Goal: Task Accomplishment & Management: Manage account settings

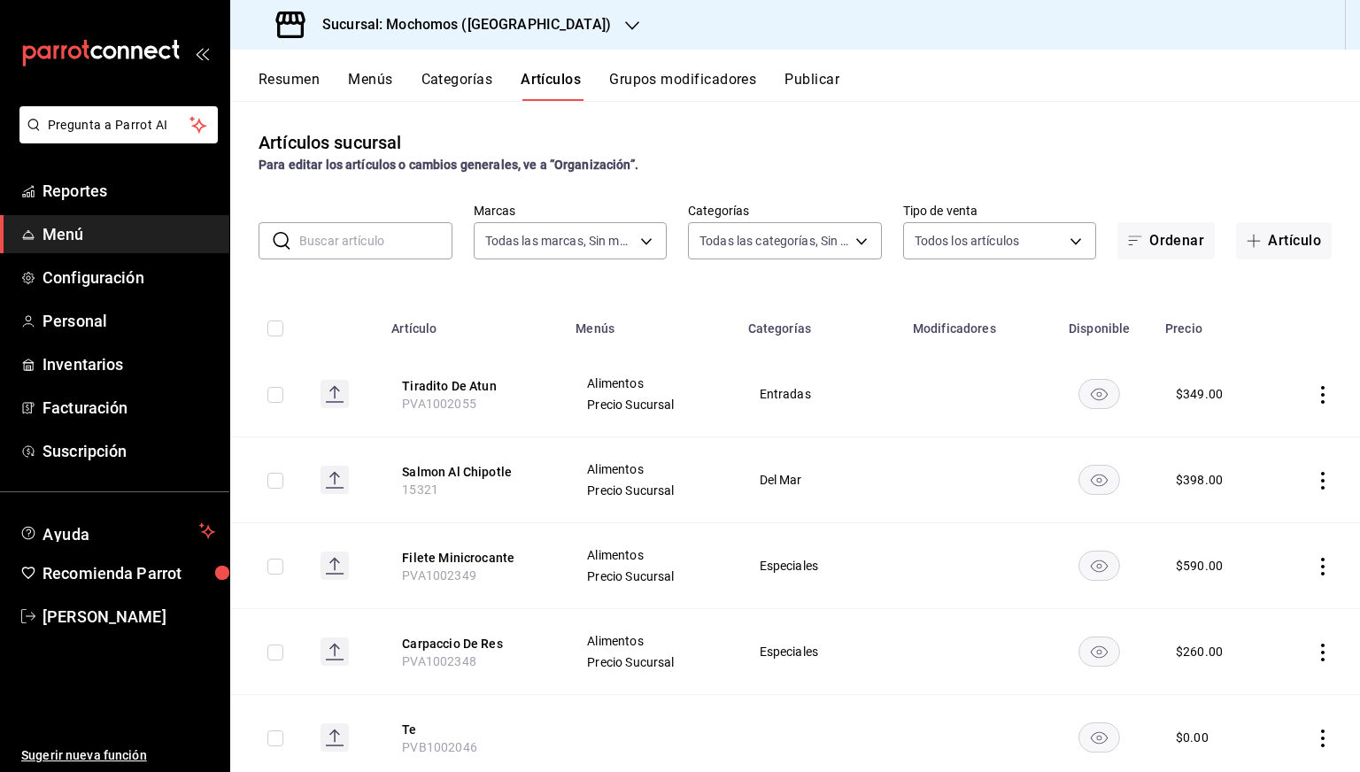
click at [456, 19] on h3 "Sucursal: Mochomos ([GEOGRAPHIC_DATA])" at bounding box center [459, 24] width 303 height 21
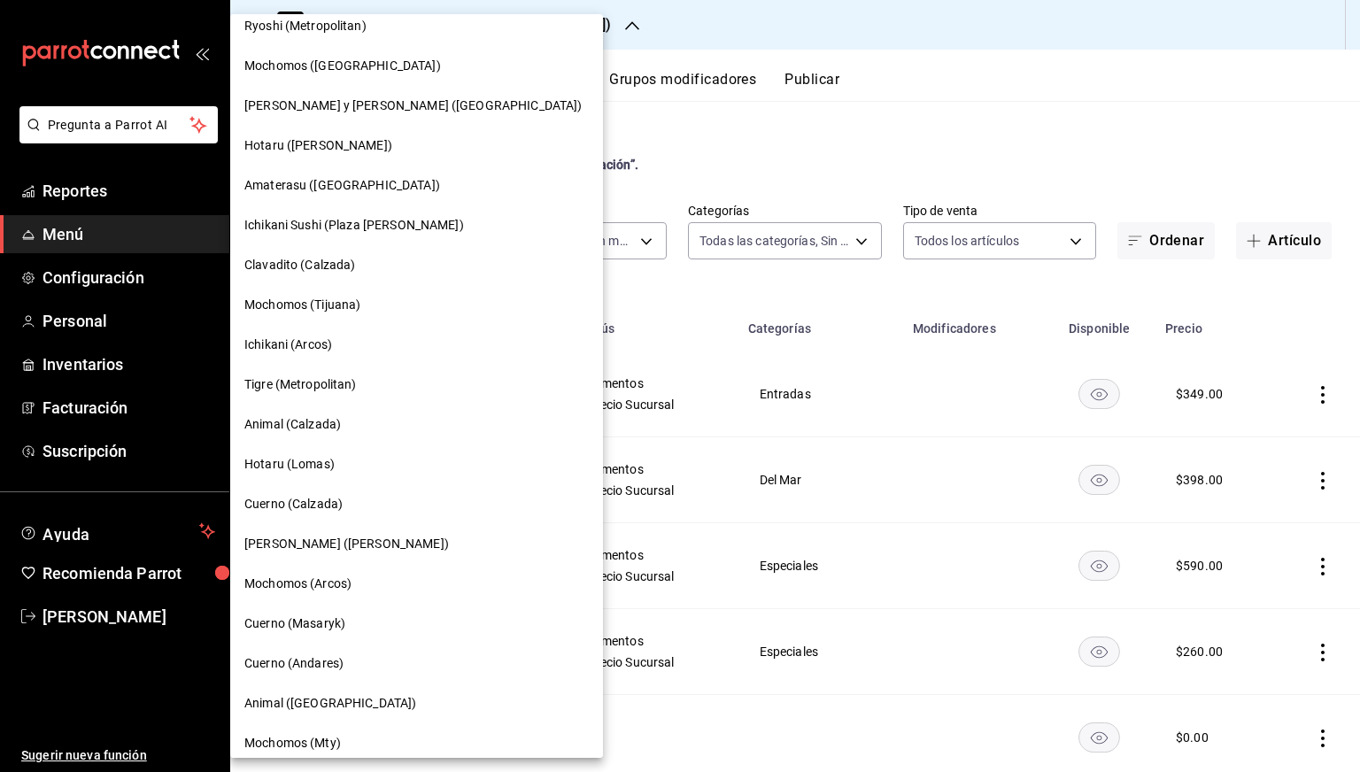
scroll to position [62, 0]
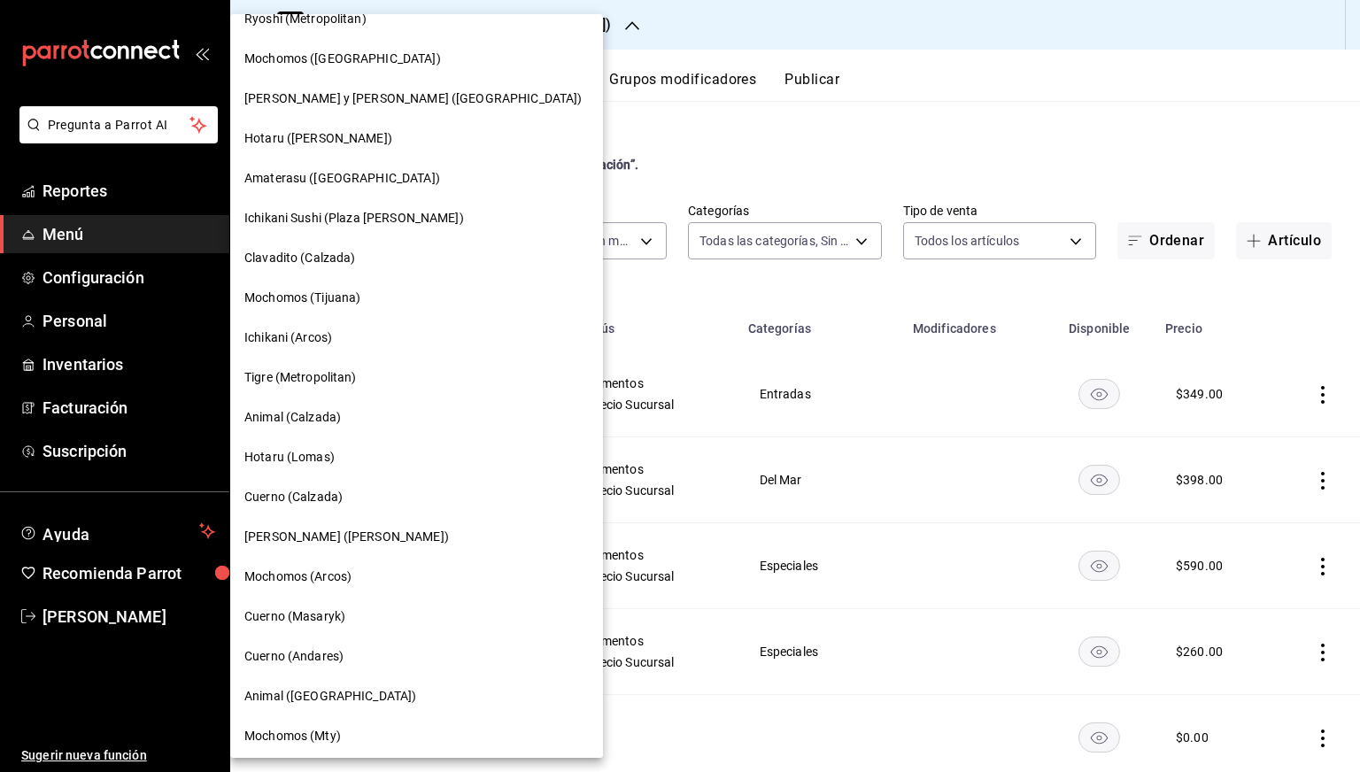
click at [322, 418] on span "Animal (Calzada)" at bounding box center [292, 417] width 97 height 19
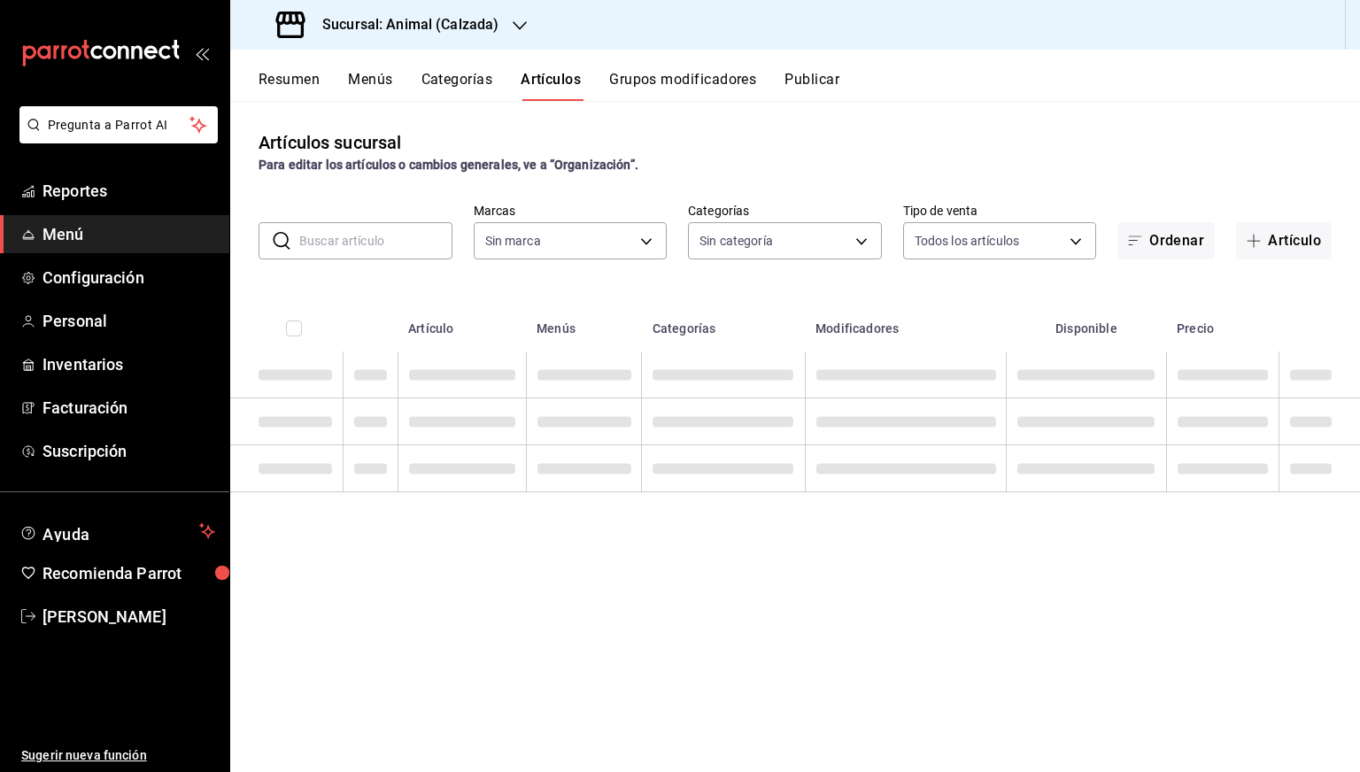
type input "e26472f3-9262-489d-bcba-4c6b034529c7"
click at [412, 227] on input "text" at bounding box center [375, 240] width 153 height 35
paste input "13036"
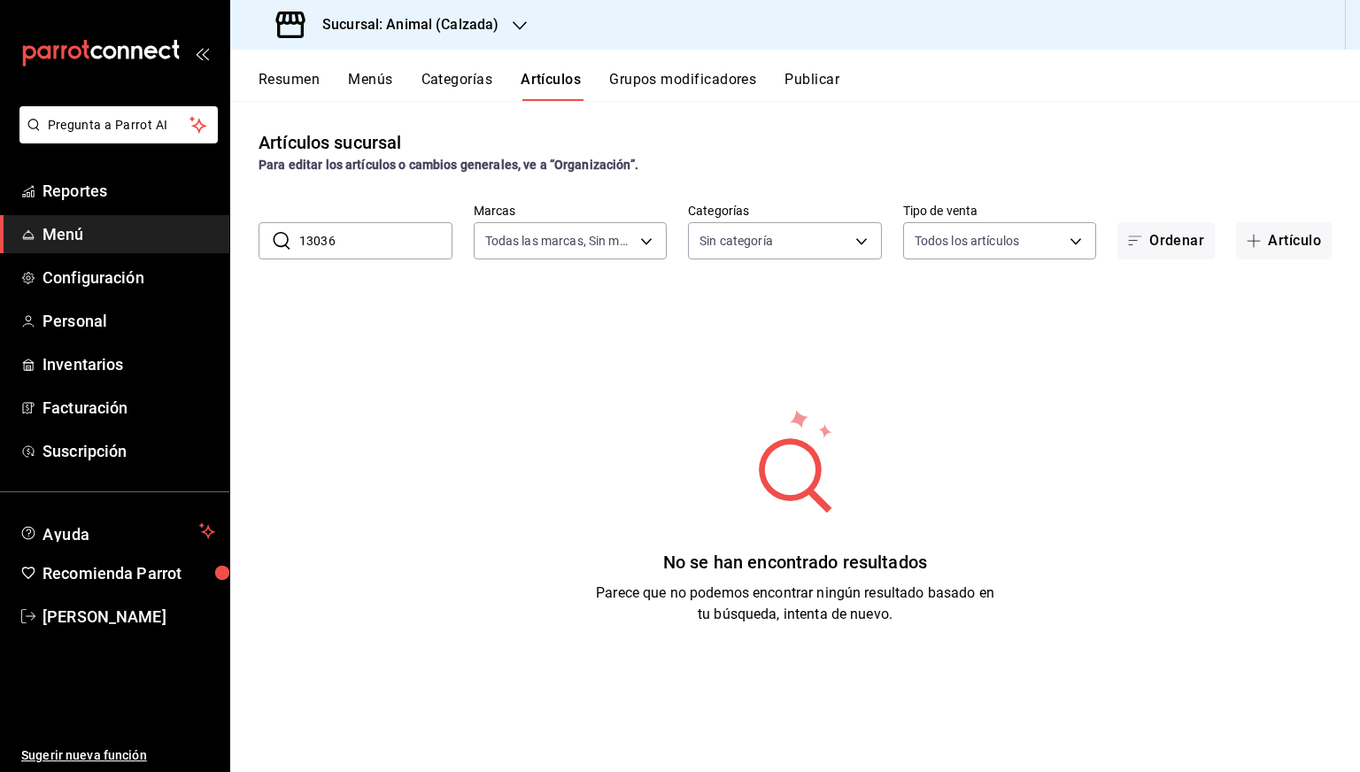
click at [366, 242] on input "13036" at bounding box center [375, 240] width 153 height 35
type input "13036"
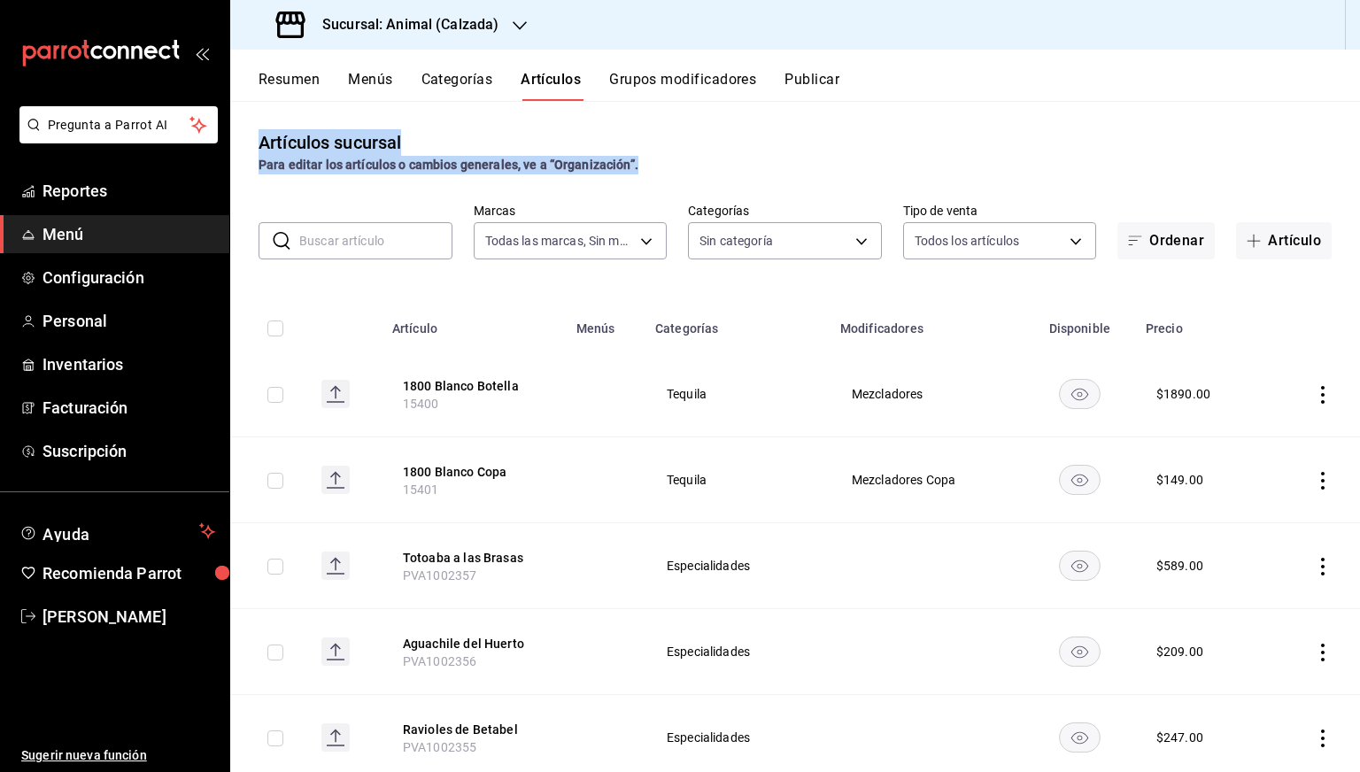
drag, startPoint x: 260, startPoint y: 146, endPoint x: 638, endPoint y: 159, distance: 378.3
click at [638, 159] on div "Artículos sucursal Para editar los artículos o cambios generales, ve a “Organiz…" at bounding box center [795, 151] width 1130 height 45
click at [638, 159] on div "Para editar los artículos o cambios generales, ve a “Organización”." at bounding box center [795, 165] width 1073 height 19
drag, startPoint x: 258, startPoint y: 146, endPoint x: 656, endPoint y: 155, distance: 398.6
click at [656, 155] on div "Artículos sucursal Para editar los artículos o cambios generales, ve a “Organiz…" at bounding box center [795, 151] width 1130 height 45
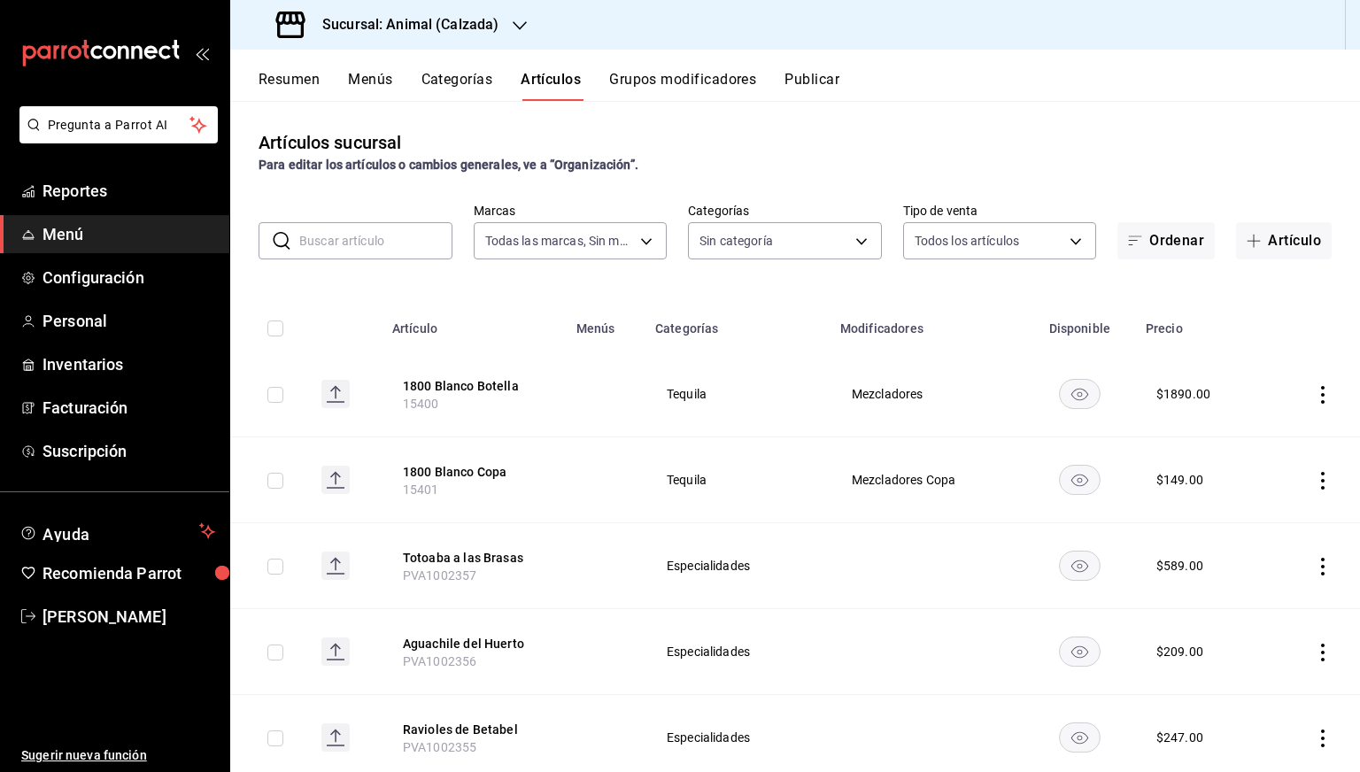
click at [656, 156] on div "Para editar los artículos o cambios generales, ve a “Organización”." at bounding box center [795, 165] width 1073 height 19
drag, startPoint x: 259, startPoint y: 141, endPoint x: 656, endPoint y: 160, distance: 397.2
click at [656, 160] on div "Artículos sucursal Para editar los artículos o cambios generales, ve a “Organiz…" at bounding box center [795, 151] width 1130 height 45
click at [656, 160] on div "Para editar los artículos o cambios generales, ve a “Organización”." at bounding box center [795, 165] width 1073 height 19
drag, startPoint x: 258, startPoint y: 143, endPoint x: 647, endPoint y: 159, distance: 390.0
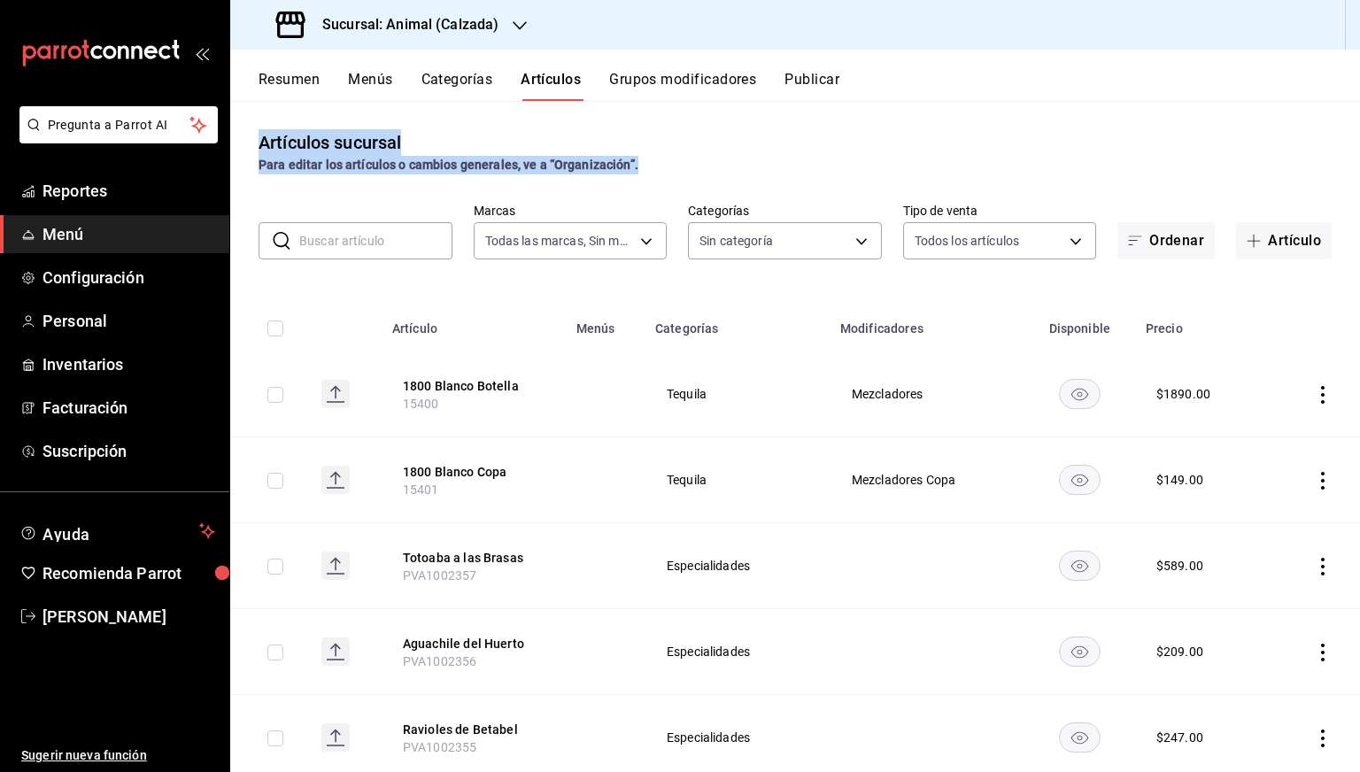
click at [647, 159] on div "Artículos sucursal Para editar los artículos o cambios generales, ve a “Organiz…" at bounding box center [795, 151] width 1130 height 45
click at [647, 159] on div "Para editar los artículos o cambios generales, ve a “Organización”." at bounding box center [795, 165] width 1073 height 19
drag, startPoint x: 259, startPoint y: 144, endPoint x: 658, endPoint y: 157, distance: 399.6
click at [658, 157] on div "Artículos sucursal Para editar los artículos o cambios generales, ve a “Organiz…" at bounding box center [795, 151] width 1130 height 45
click at [658, 157] on div "Para editar los artículos o cambios generales, ve a “Organización”." at bounding box center [795, 165] width 1073 height 19
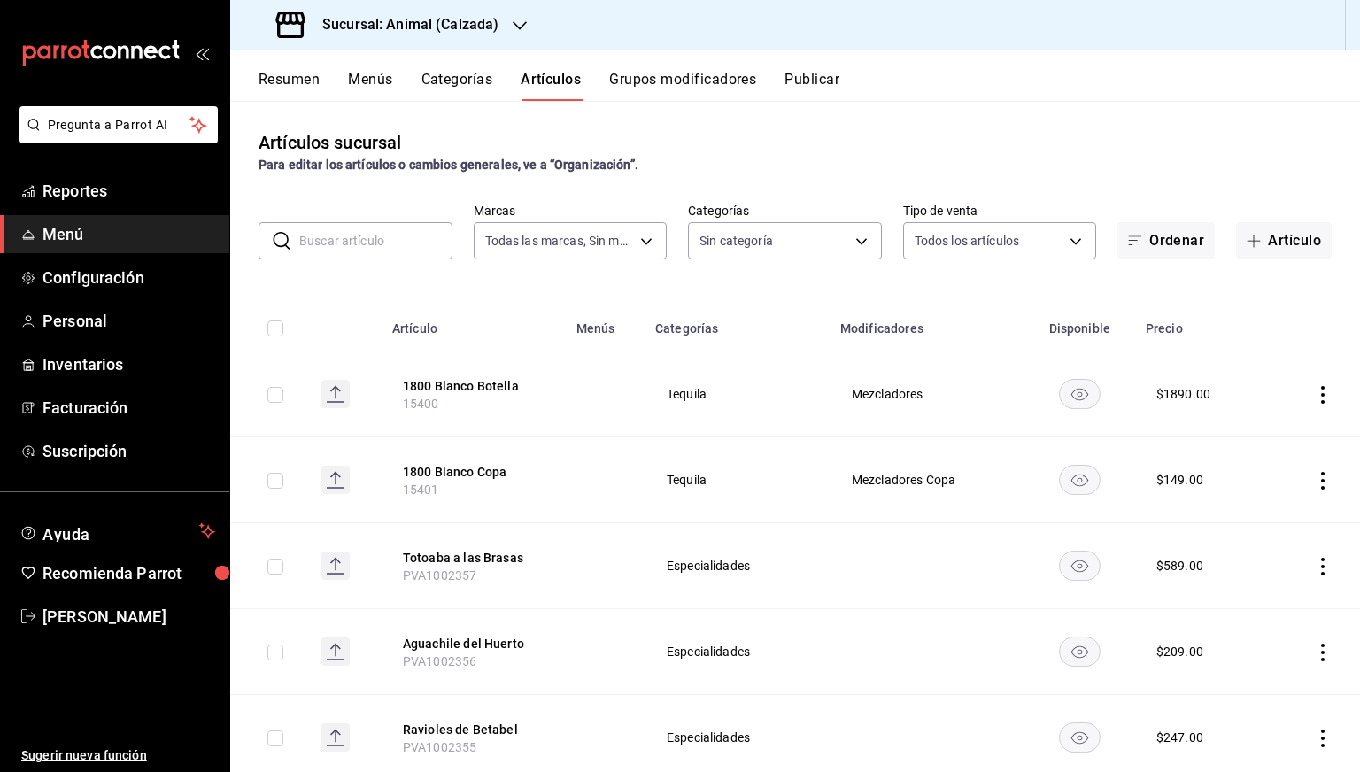
click at [496, 16] on div "Sucursal: Animal (Calzada)" at bounding box center [389, 25] width 290 height 50
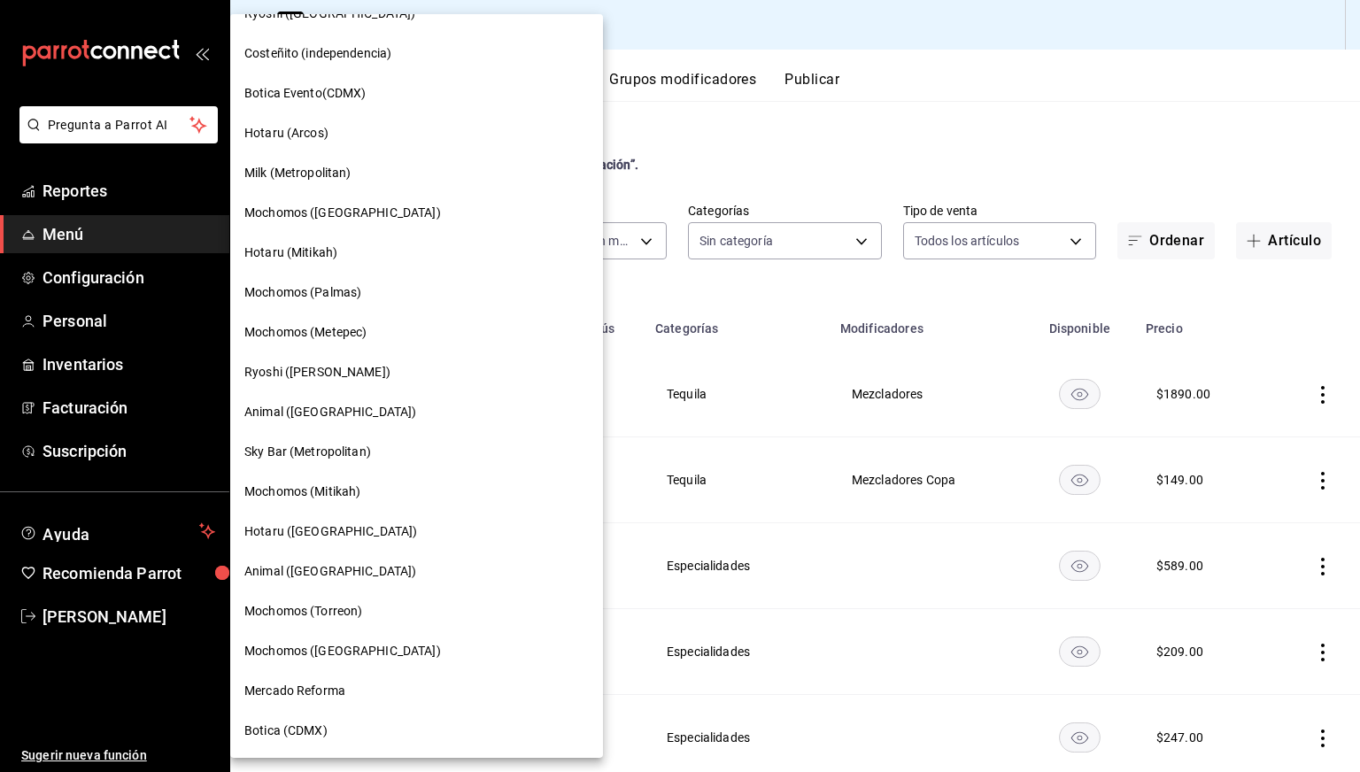
scroll to position [0, 0]
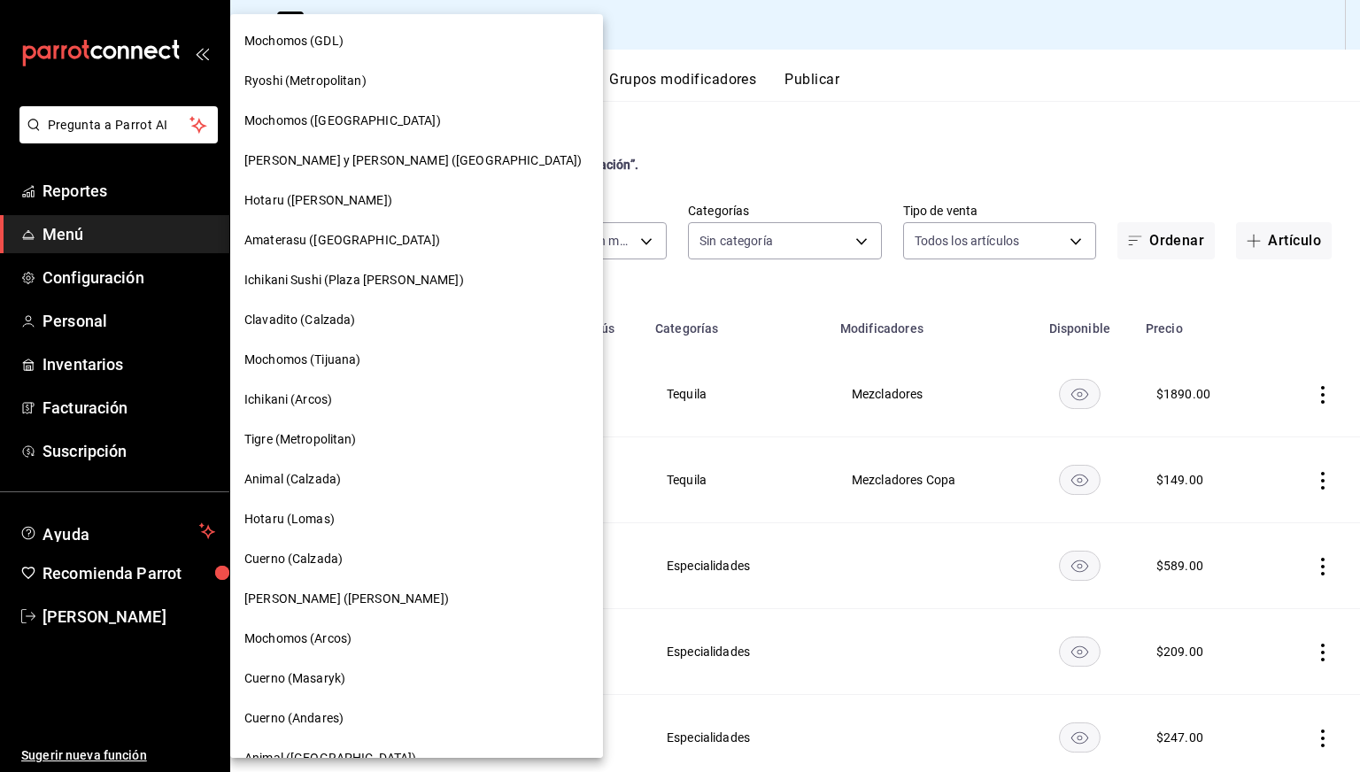
click at [322, 132] on div "Mochomos ([GEOGRAPHIC_DATA])" at bounding box center [416, 121] width 373 height 40
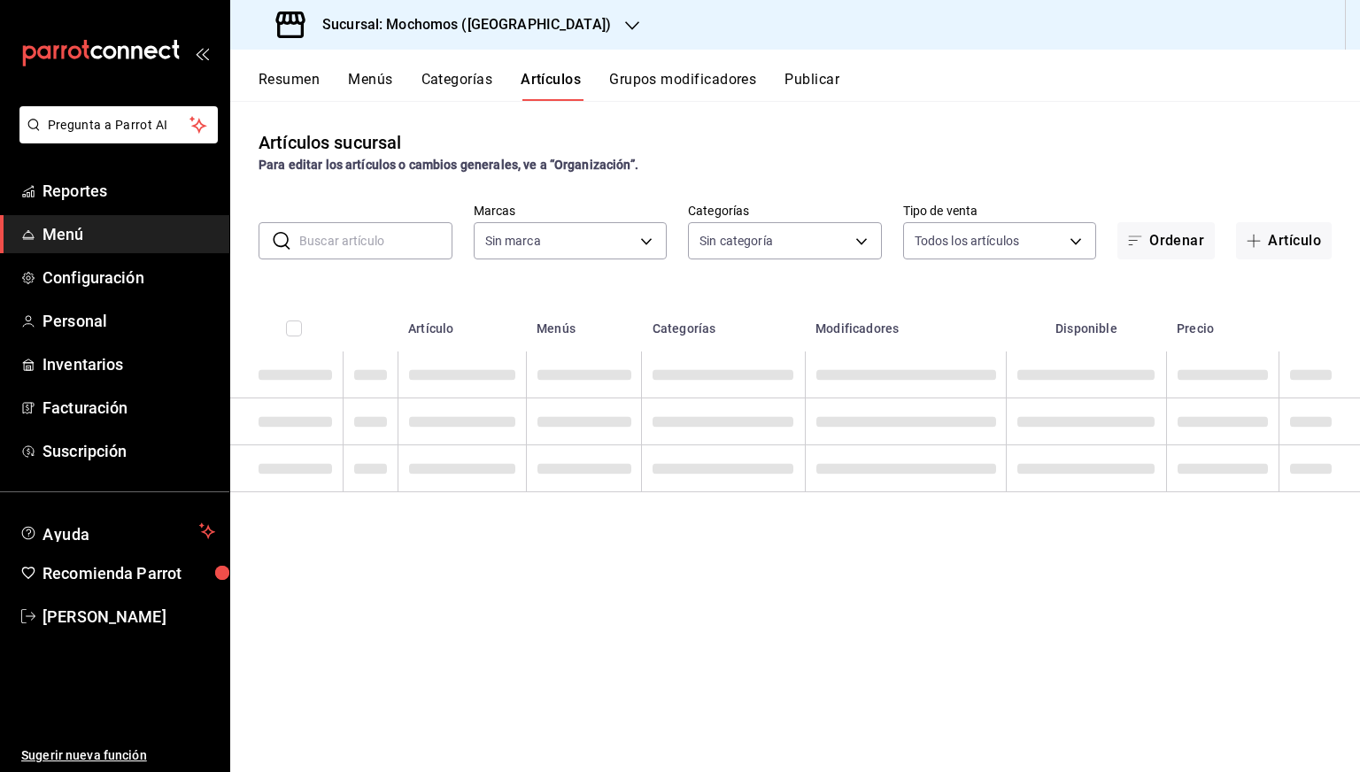
type input "65eb7388-82e4-42fa-8caf-680550c77e6f"
click at [404, 242] on input "text" at bounding box center [375, 240] width 153 height 35
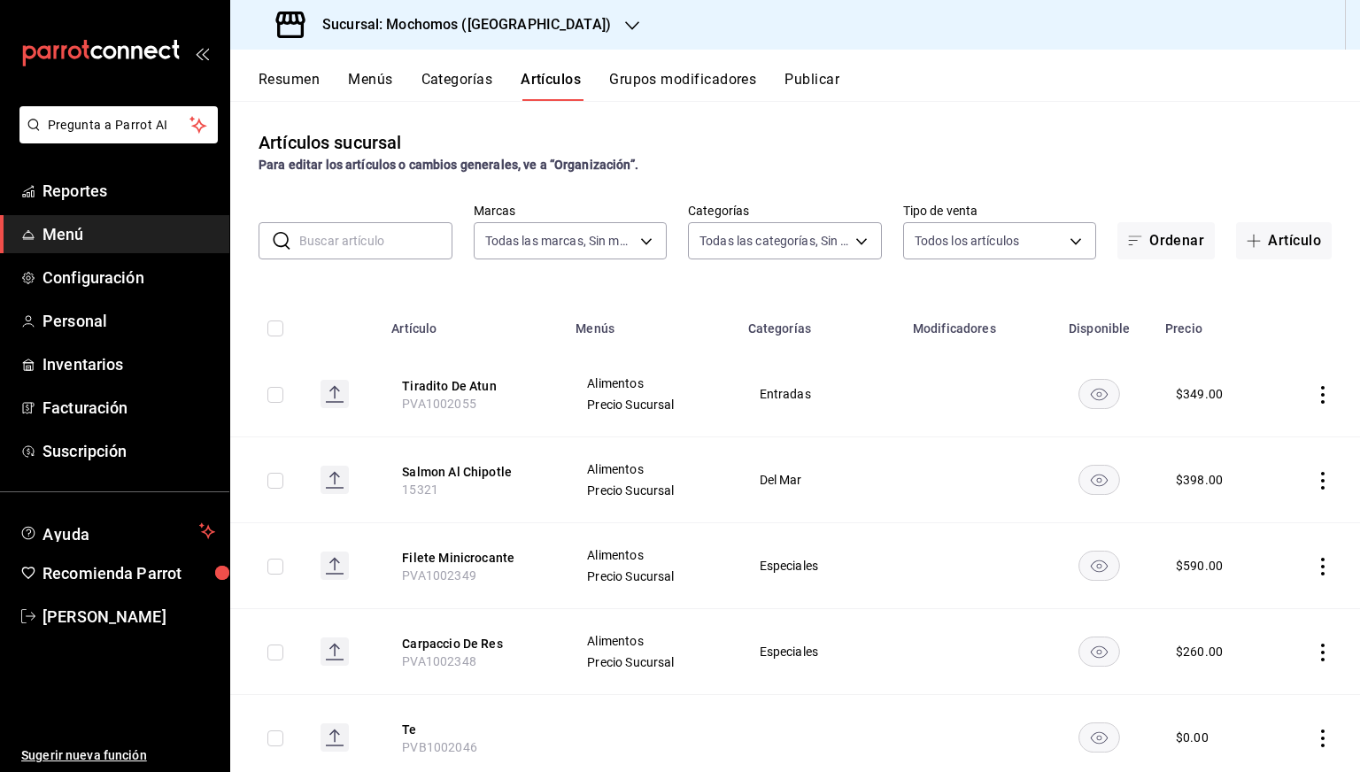
type input "357a9704-c999-4c63-af81-0c25438b67b5,a93eec79-672f-49c2-b1cd-14f211909374,5e983…"
click at [407, 236] on input "text" at bounding box center [375, 240] width 153 height 35
paste input "12089"
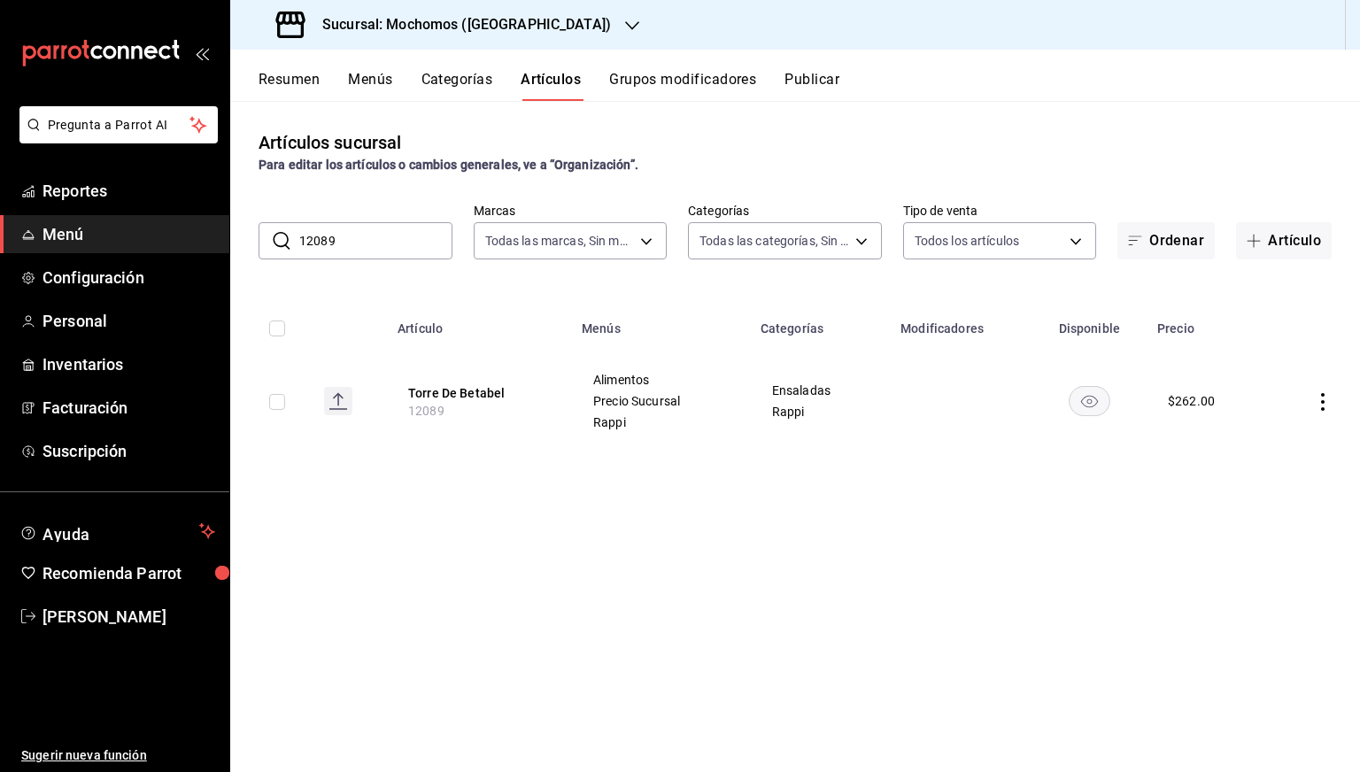
click at [386, 238] on input "12089" at bounding box center [375, 240] width 153 height 35
paste input "5834"
click at [386, 238] on input "15834" at bounding box center [375, 240] width 153 height 35
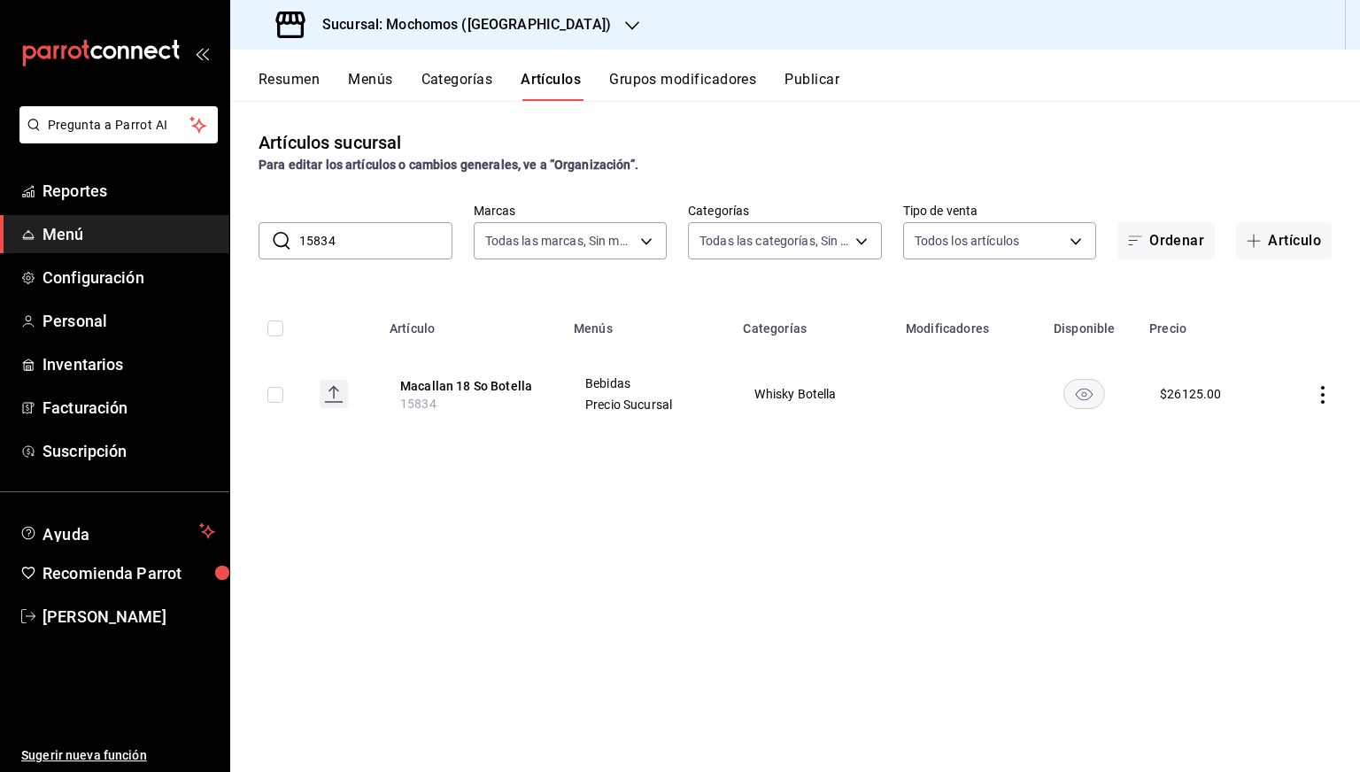
paste input "1983"
click at [386, 238] on input "11983" at bounding box center [375, 240] width 153 height 35
paste input "3271"
click at [386, 238] on input "13271" at bounding box center [375, 240] width 153 height 35
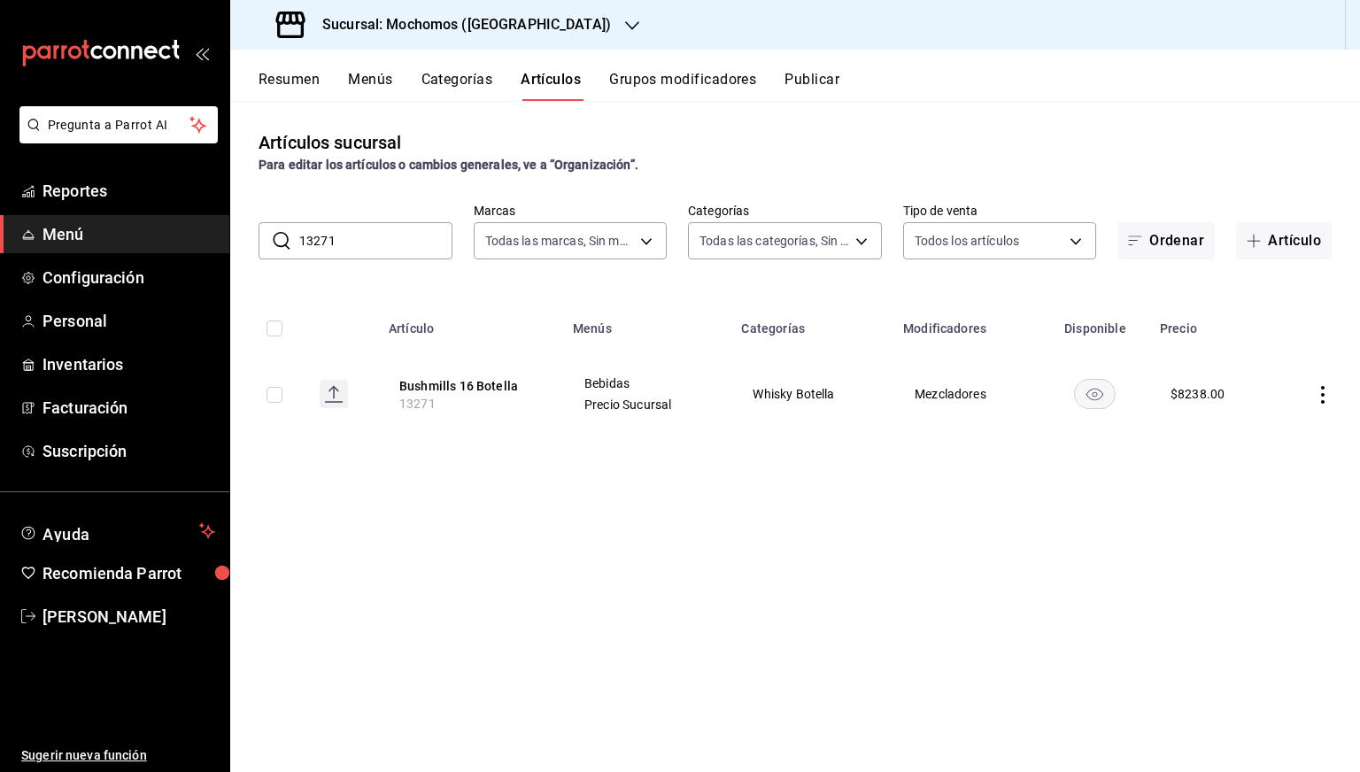
click at [386, 238] on input "13271" at bounding box center [375, 240] width 153 height 35
paste input "5745"
click at [413, 237] on input "15745" at bounding box center [375, 240] width 153 height 35
paste input "1377"
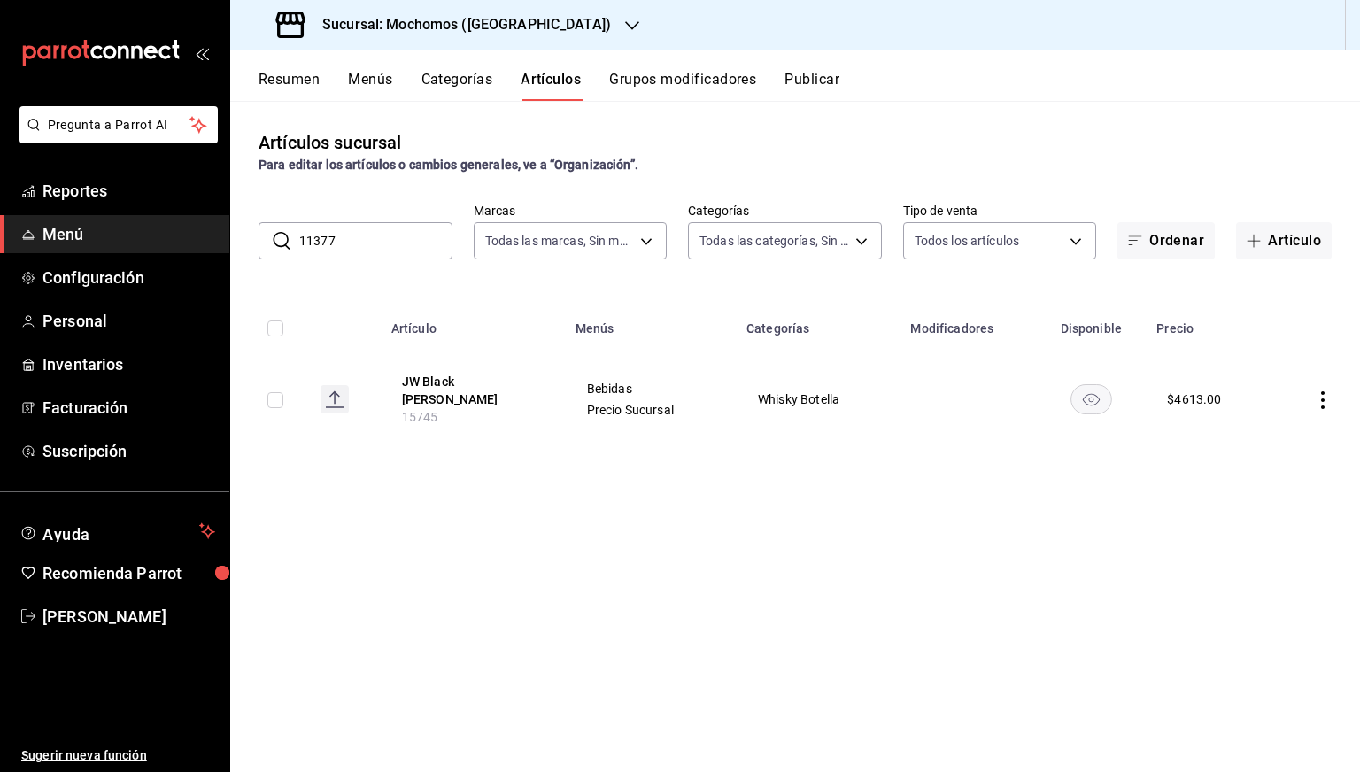
click at [413, 237] on input "11377" at bounding box center [375, 240] width 153 height 35
paste input "14886"
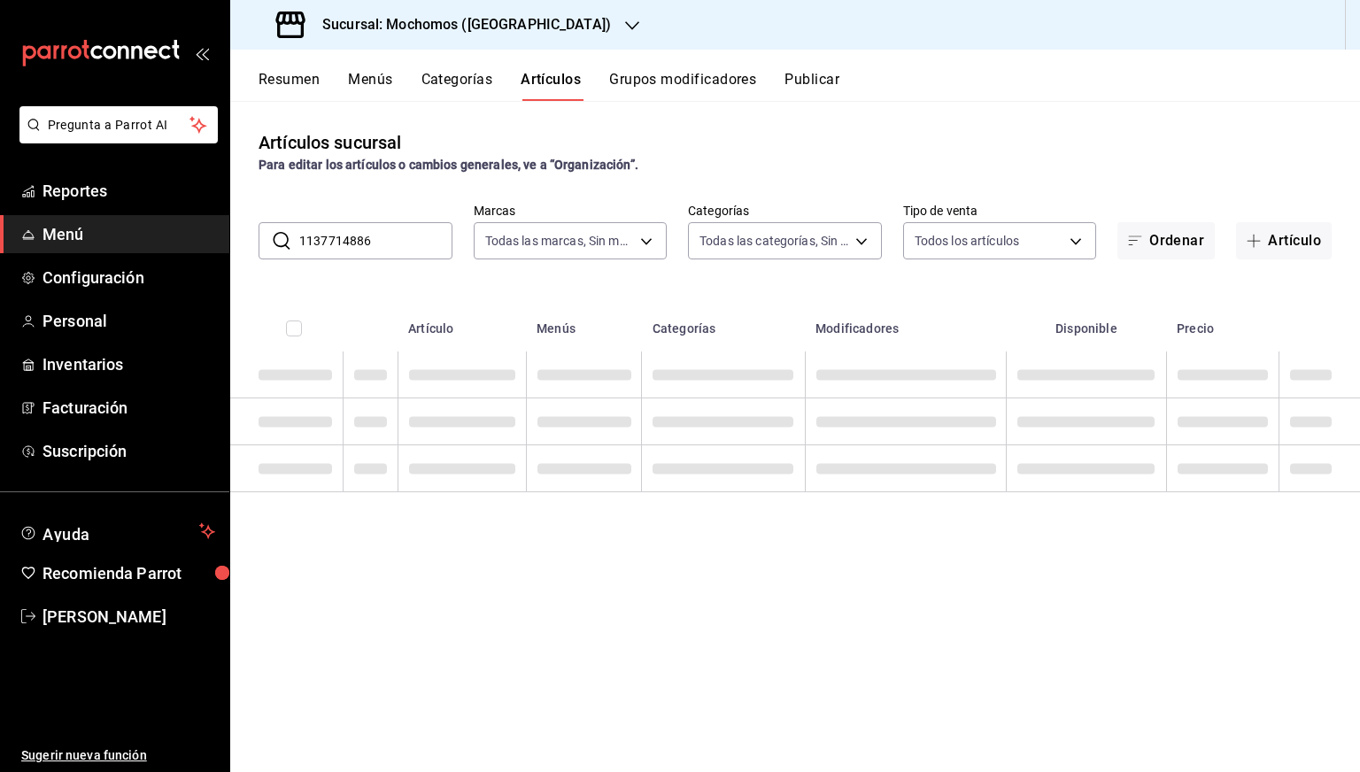
click at [413, 237] on input "1137714886" at bounding box center [375, 240] width 153 height 35
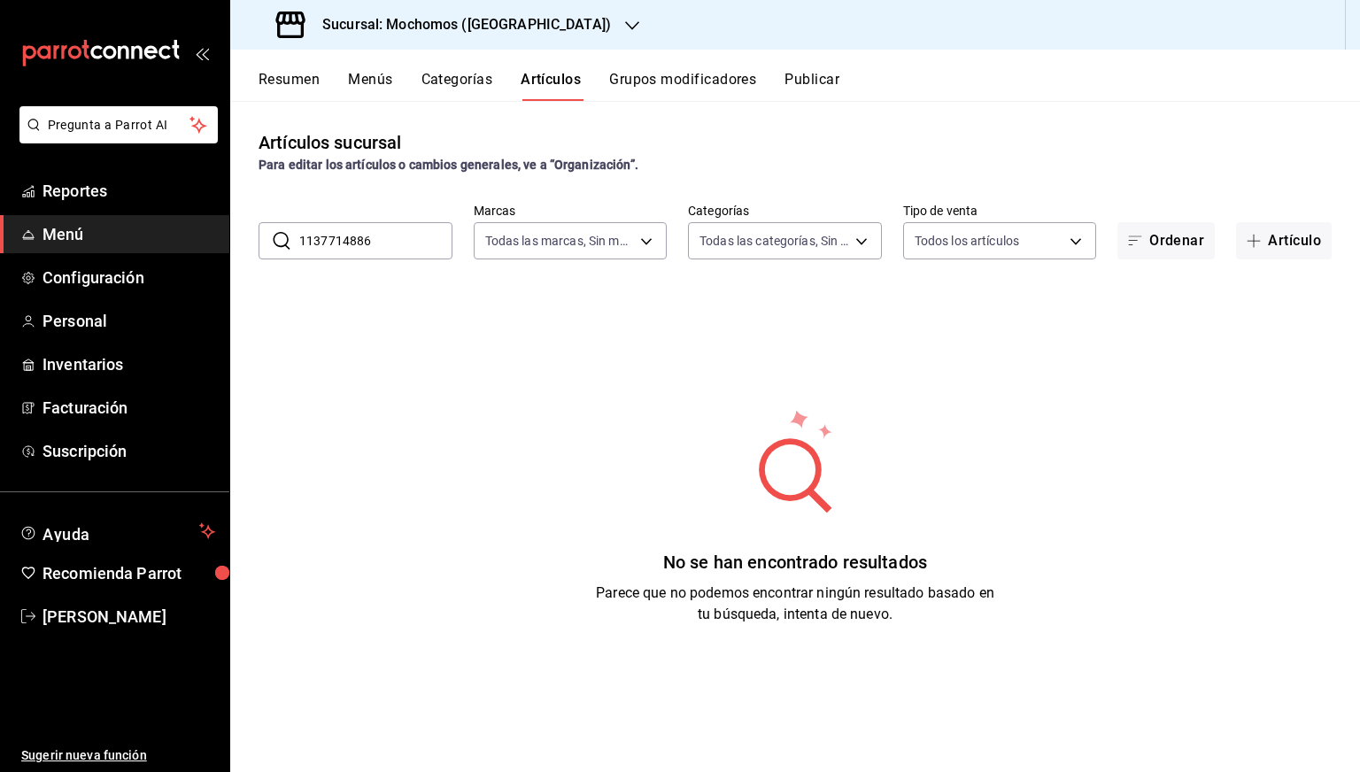
click at [413, 237] on input "1137714886" at bounding box center [375, 240] width 153 height 35
paste input "text"
click at [413, 237] on input "14886" at bounding box center [375, 240] width 153 height 35
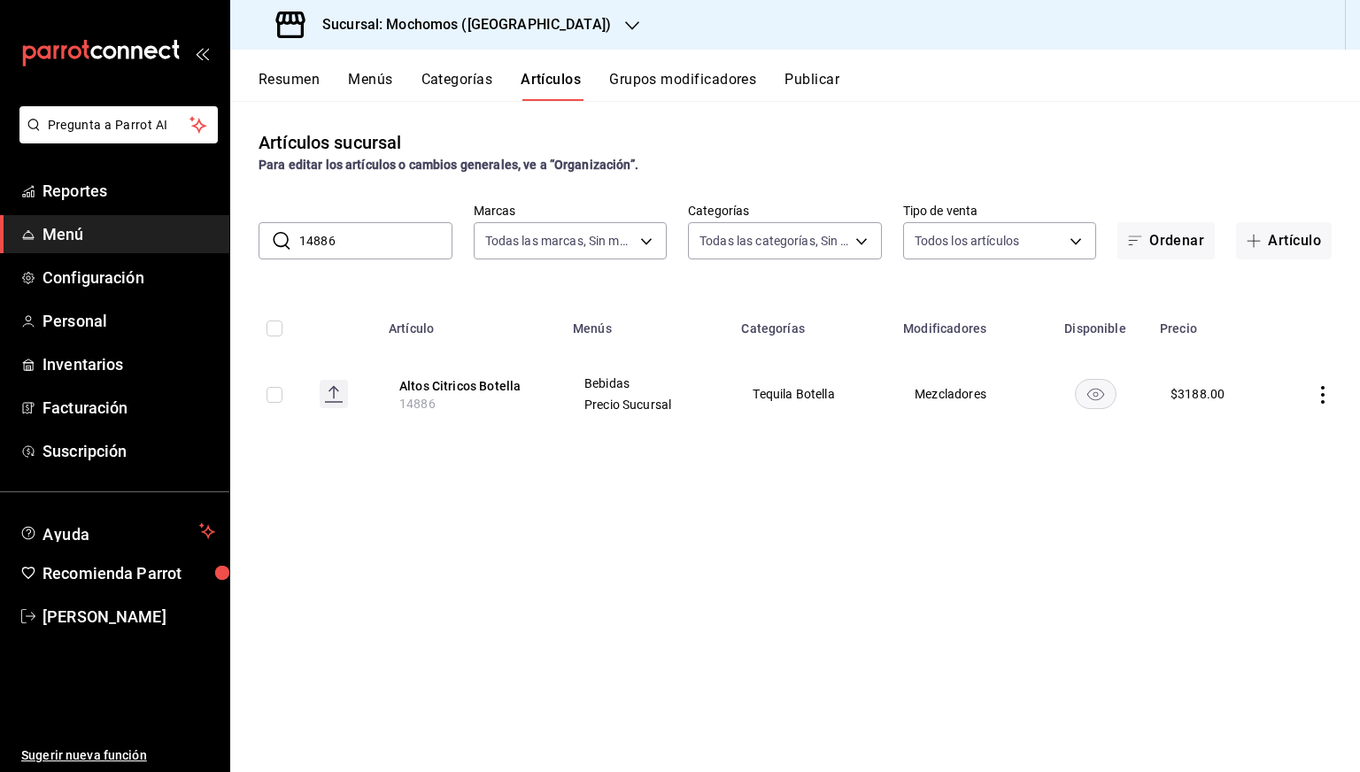
click at [413, 237] on input "14886" at bounding box center [375, 240] width 153 height 35
paste input "1835"
paste input "11391"
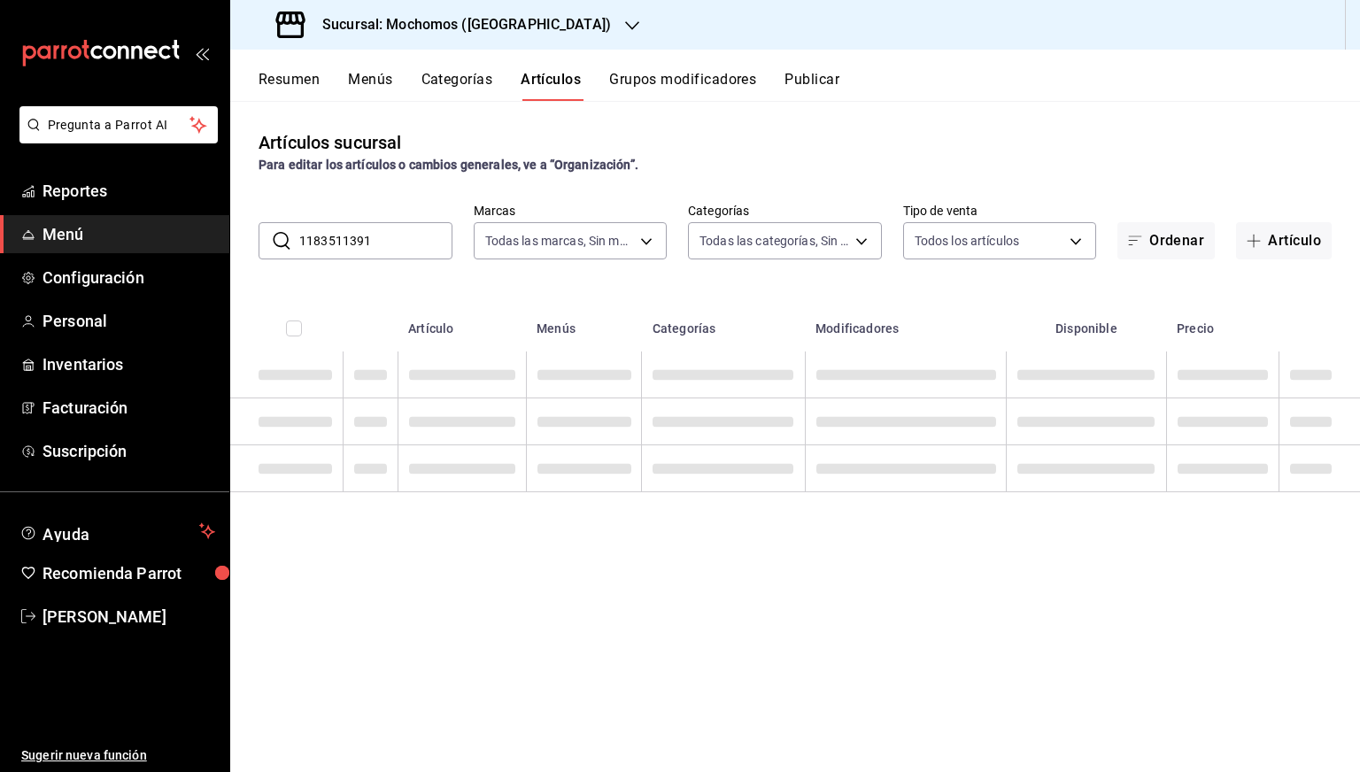
click at [413, 237] on input "1183511391" at bounding box center [375, 240] width 153 height 35
paste input "text"
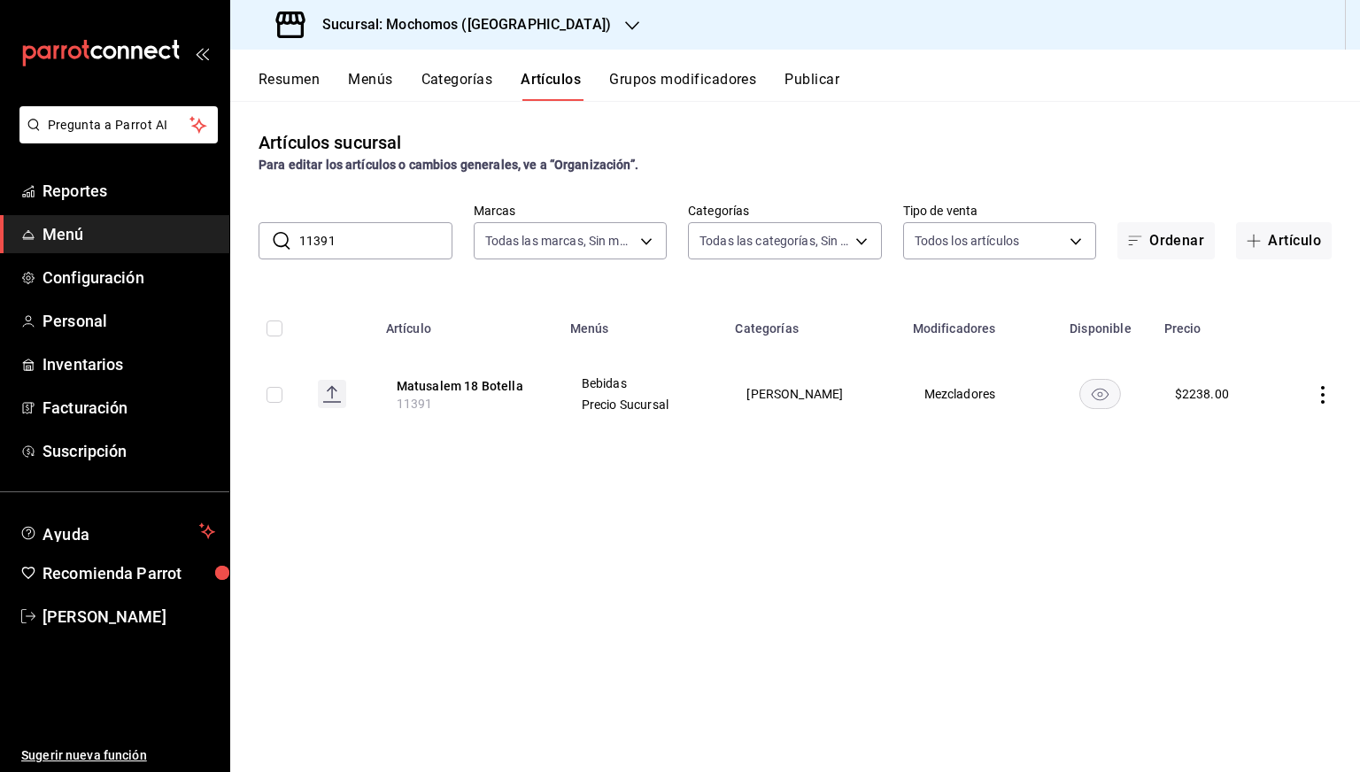
click at [413, 237] on input "11391" at bounding box center [375, 240] width 153 height 35
paste input "609"
click at [413, 237] on input "11609" at bounding box center [375, 240] width 153 height 35
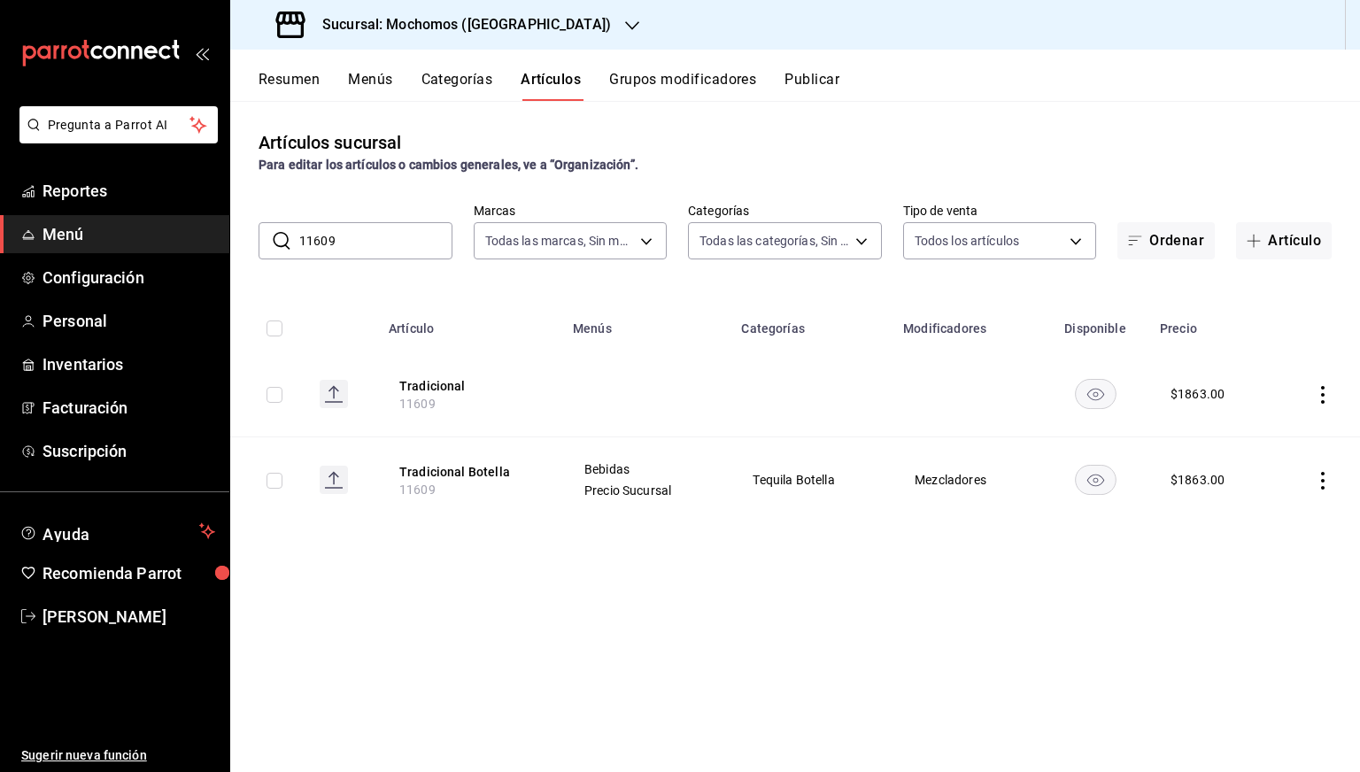
click at [413, 237] on input "11609" at bounding box center [375, 240] width 153 height 35
type input "11609"
click at [436, 379] on button "Tradicional" at bounding box center [470, 386] width 142 height 18
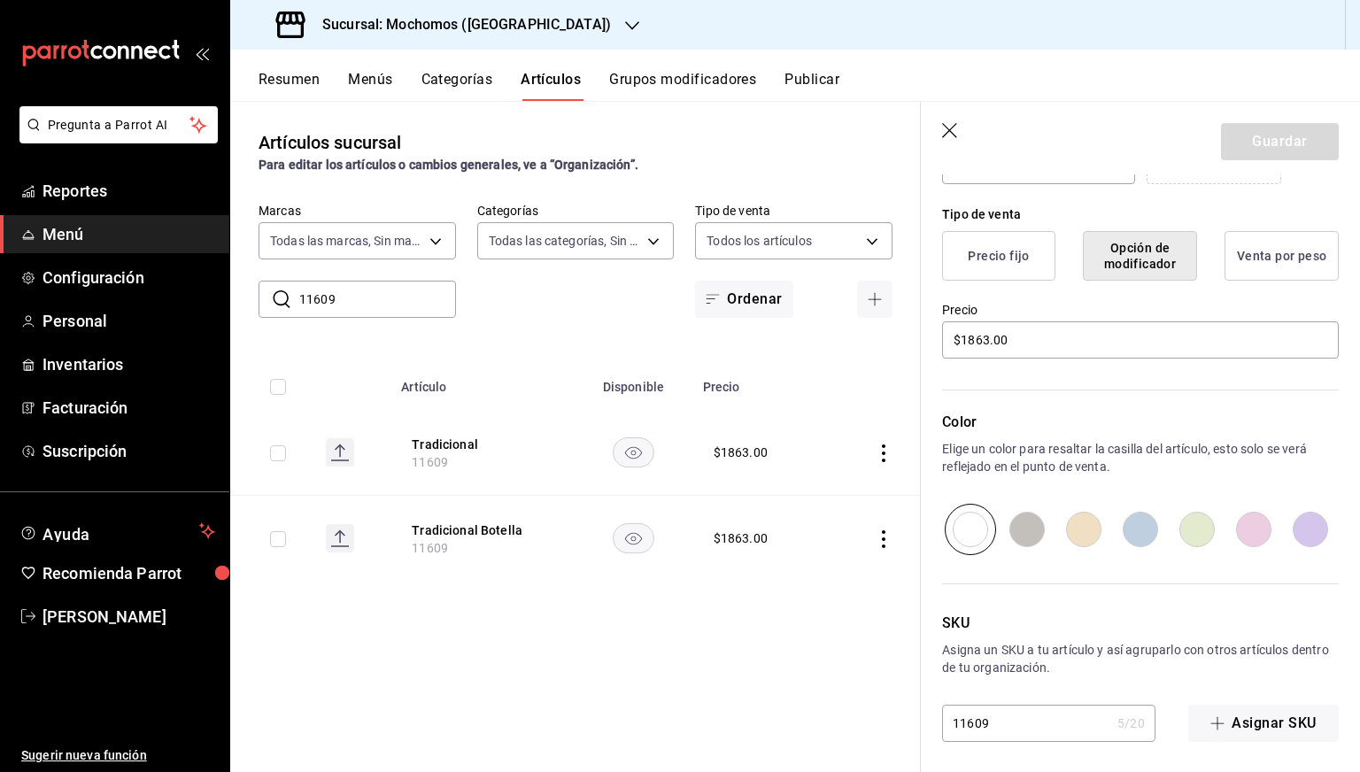
scroll to position [412, 0]
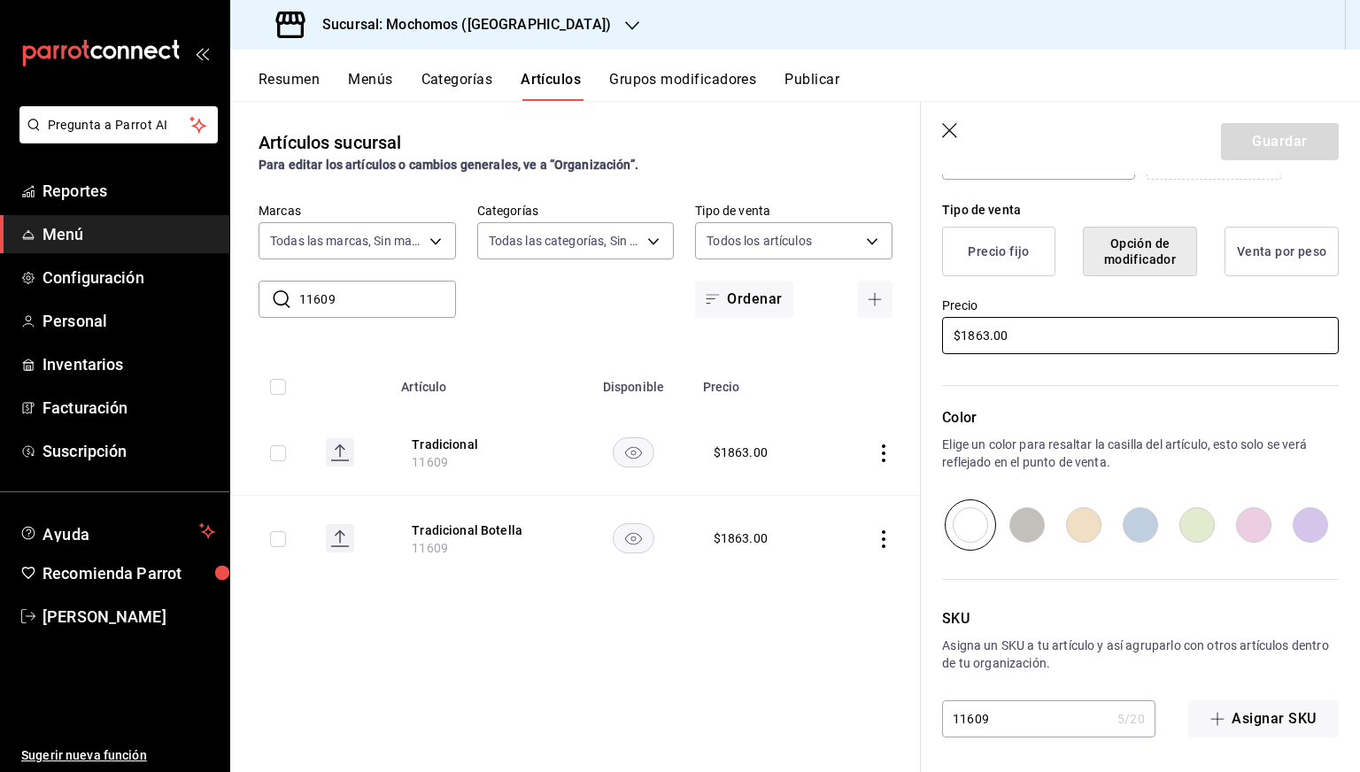
click at [992, 329] on input "$1863.00" at bounding box center [1140, 335] width 397 height 37
type input "$0.00"
click at [1264, 143] on button "Guardar" at bounding box center [1280, 141] width 118 height 37
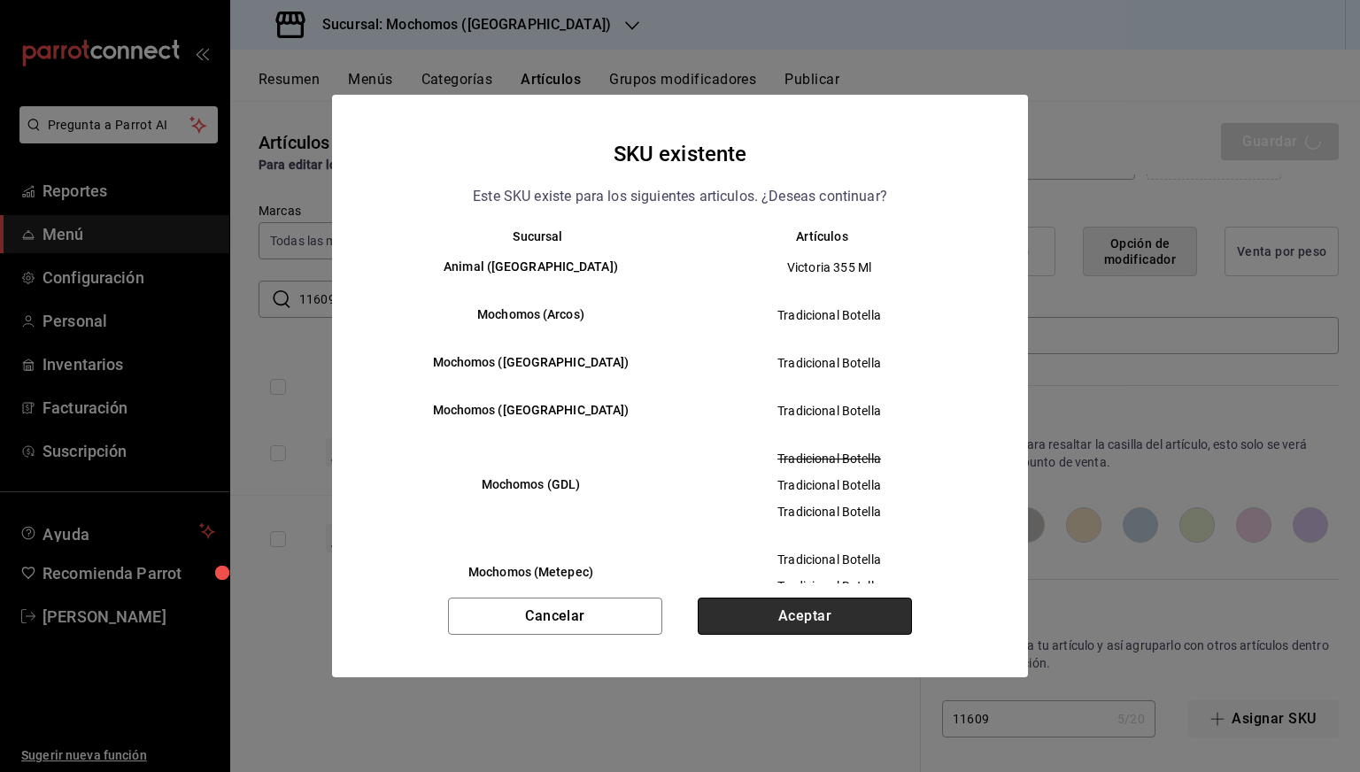
click at [809, 631] on button "Aceptar" at bounding box center [805, 616] width 214 height 37
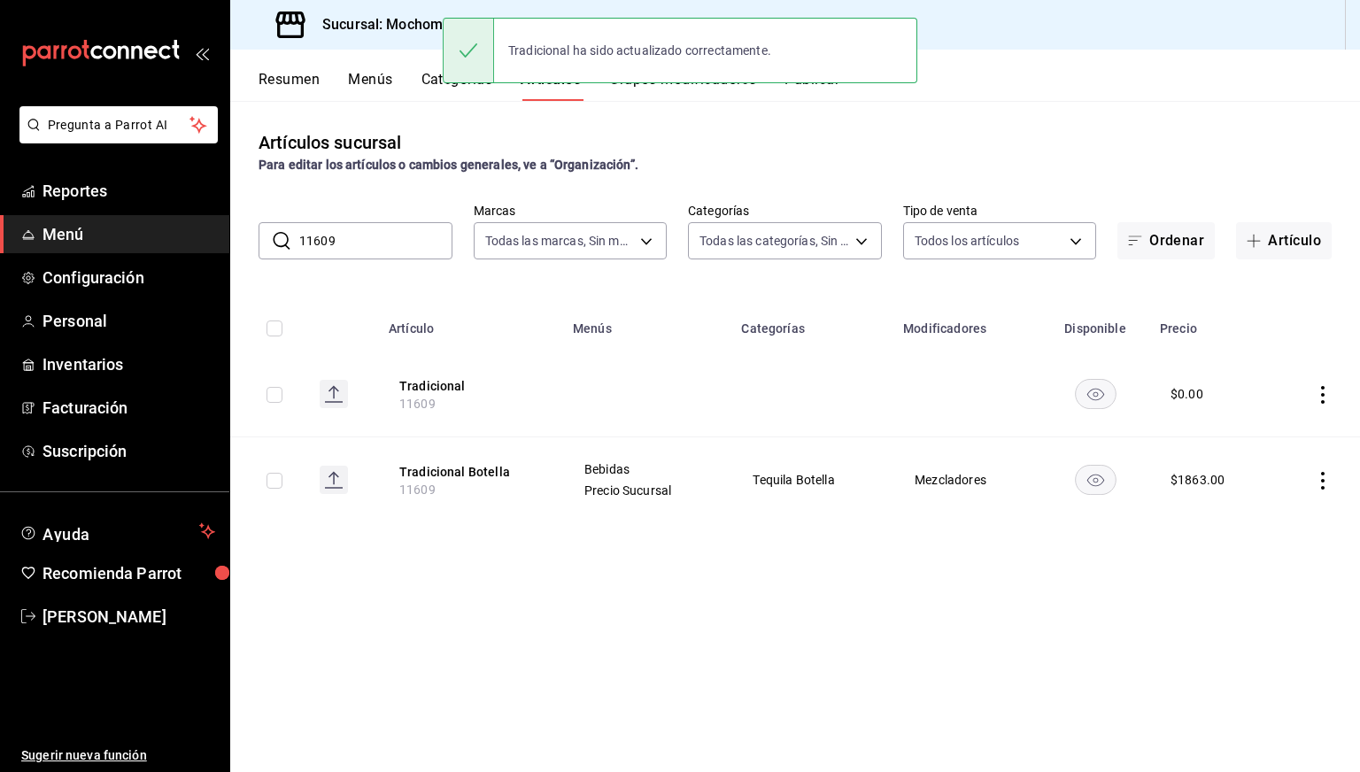
click at [374, 239] on input "11609" at bounding box center [375, 240] width 153 height 35
paste input "4764"
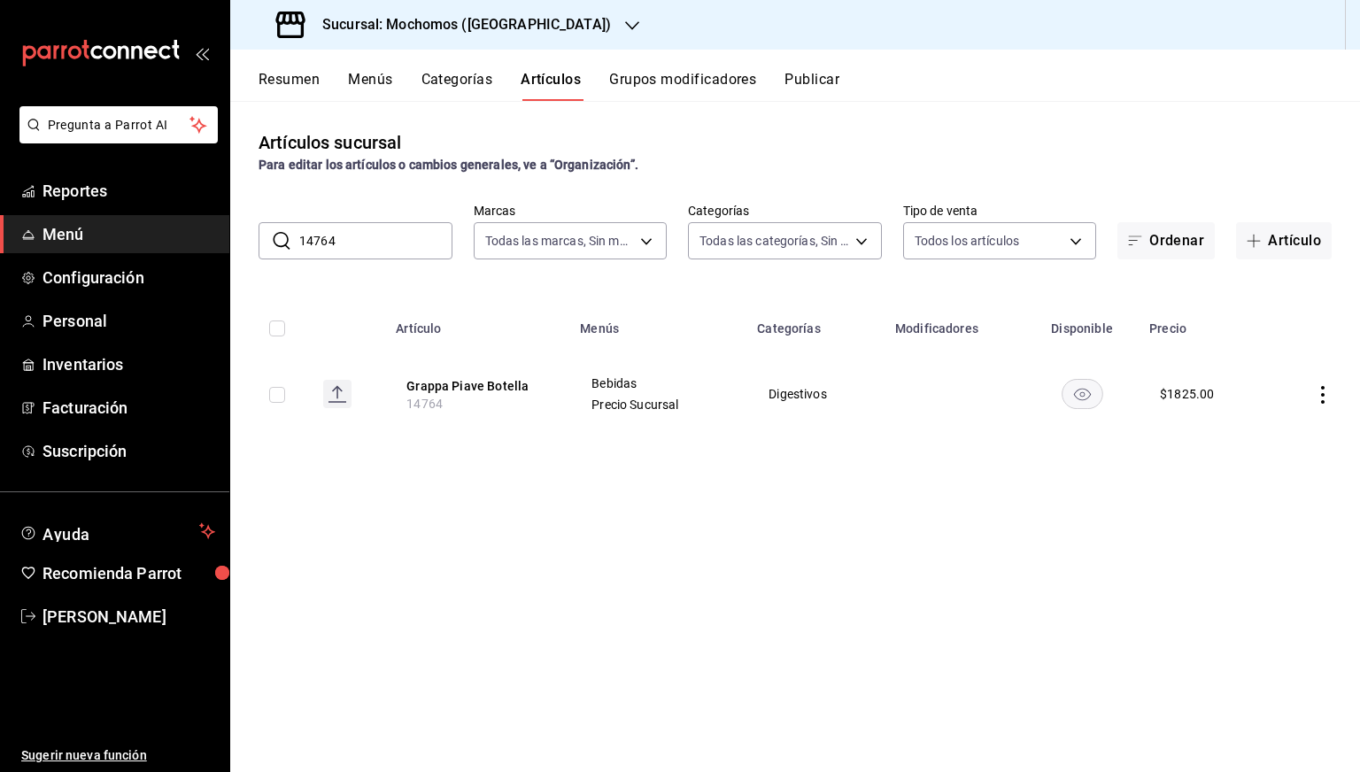
click at [374, 239] on input "14764" at bounding box center [375, 240] width 153 height 35
paste input "5795"
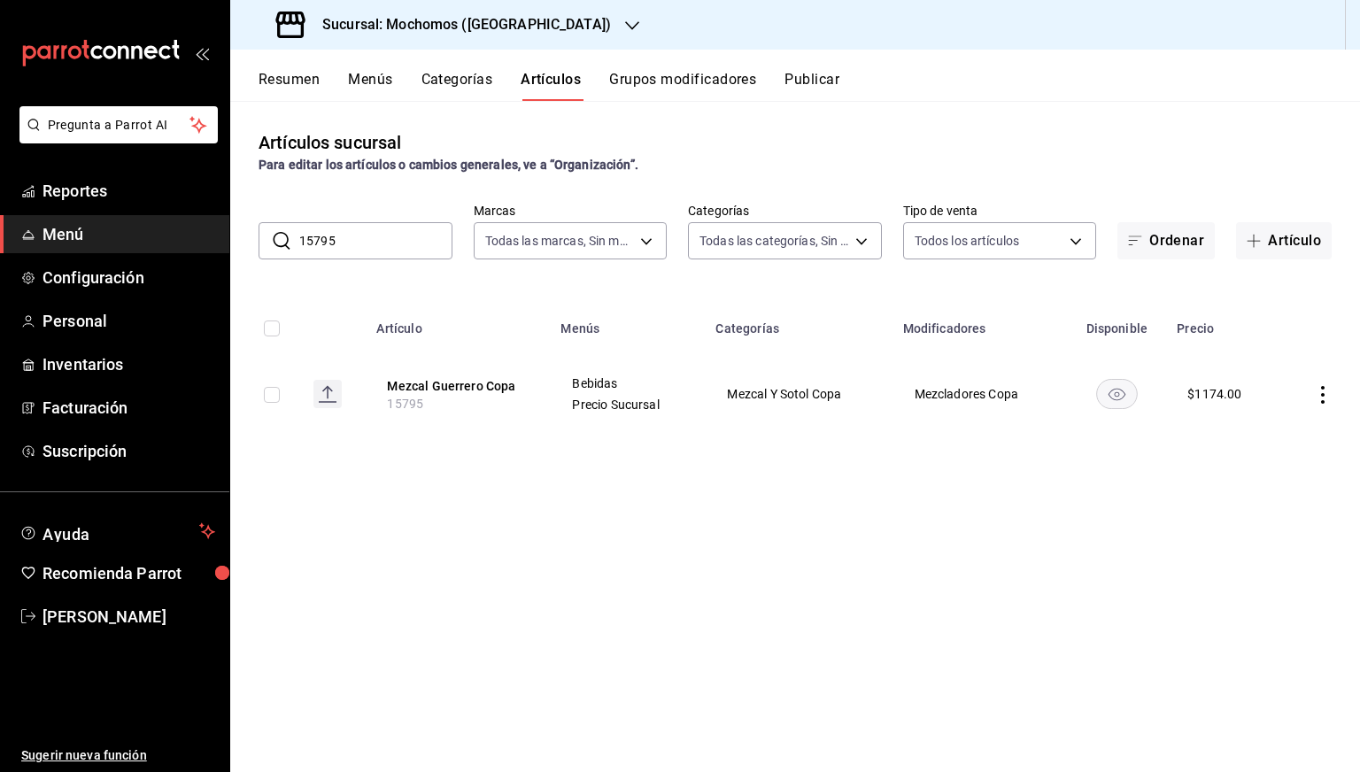
click at [374, 239] on input "15795" at bounding box center [375, 240] width 153 height 35
paste input "62"
click at [374, 239] on input "15762" at bounding box center [375, 240] width 153 height 35
paste input "1647"
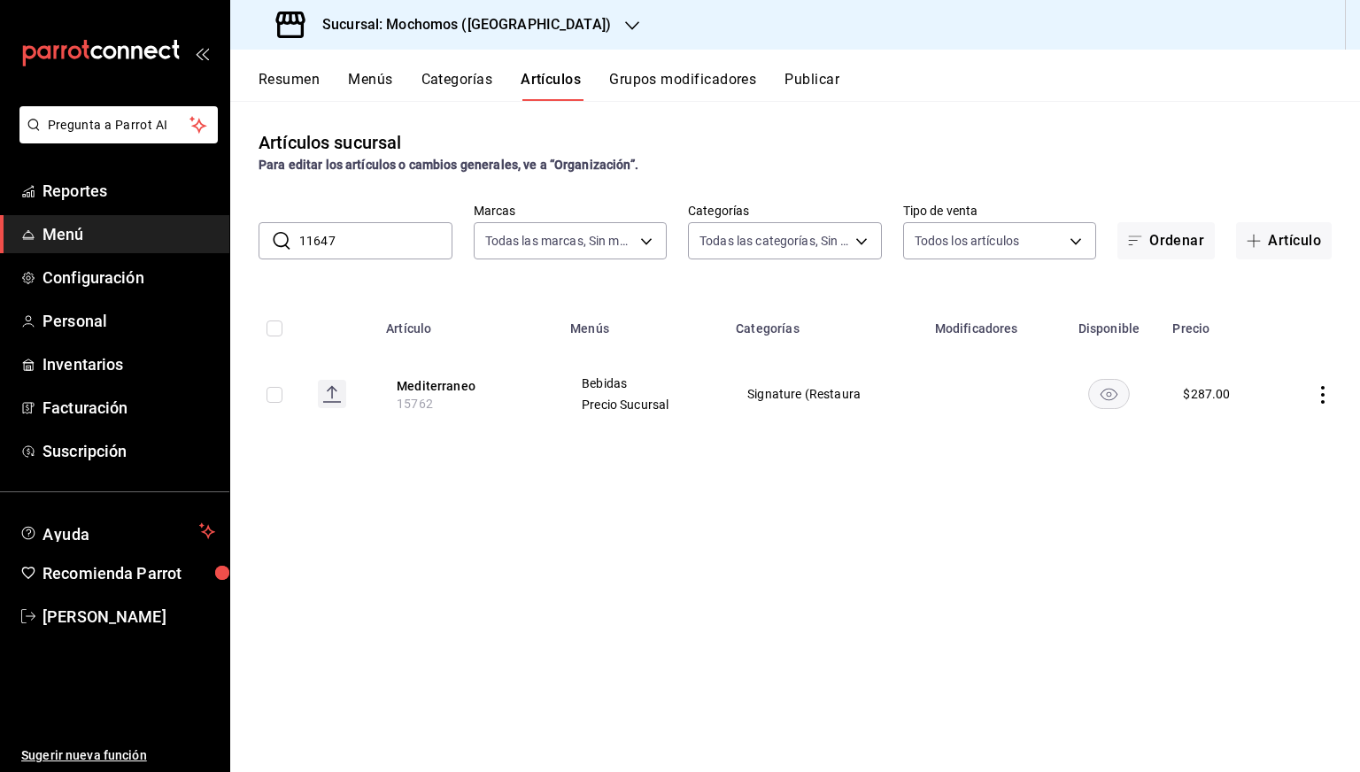
click at [374, 239] on input "11647" at bounding box center [375, 240] width 153 height 35
type input "11647"
click at [374, 239] on input "11647" at bounding box center [375, 240] width 153 height 35
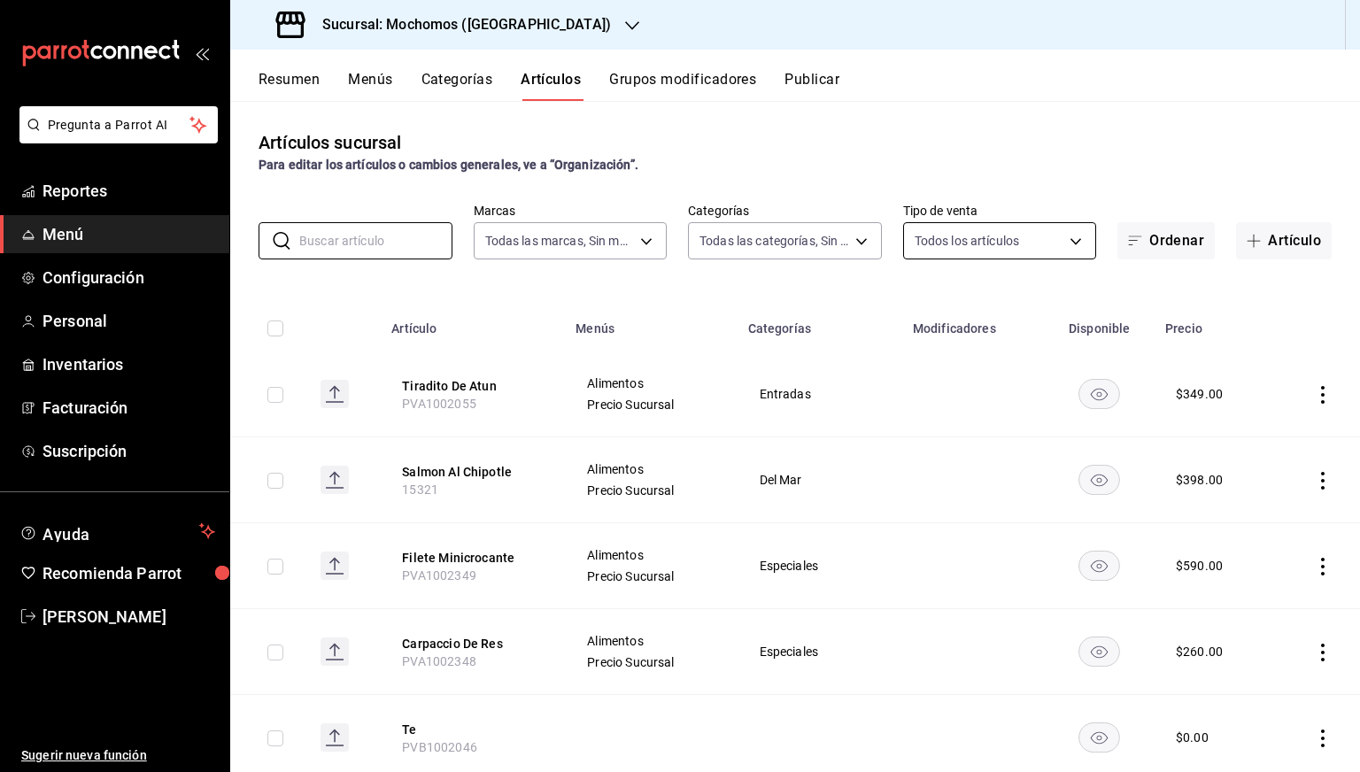
click at [919, 238] on body "Pregunta a Parrot AI Reportes Menú Configuración Personal Inventarios Facturaci…" at bounding box center [680, 386] width 1360 height 772
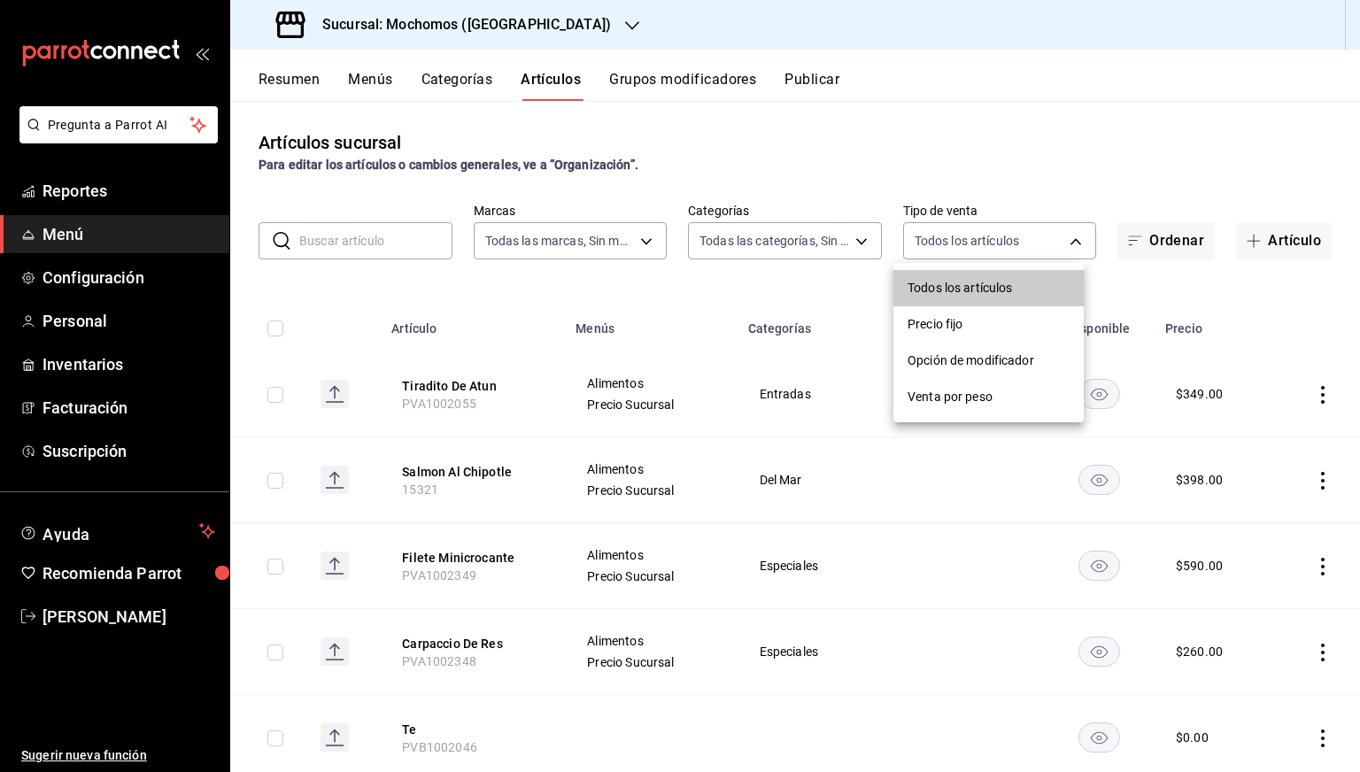
click at [951, 347] on li "Opción de modificador" at bounding box center [988, 361] width 190 height 36
type input "WITHOUT_INDEPENDENT_SALE"
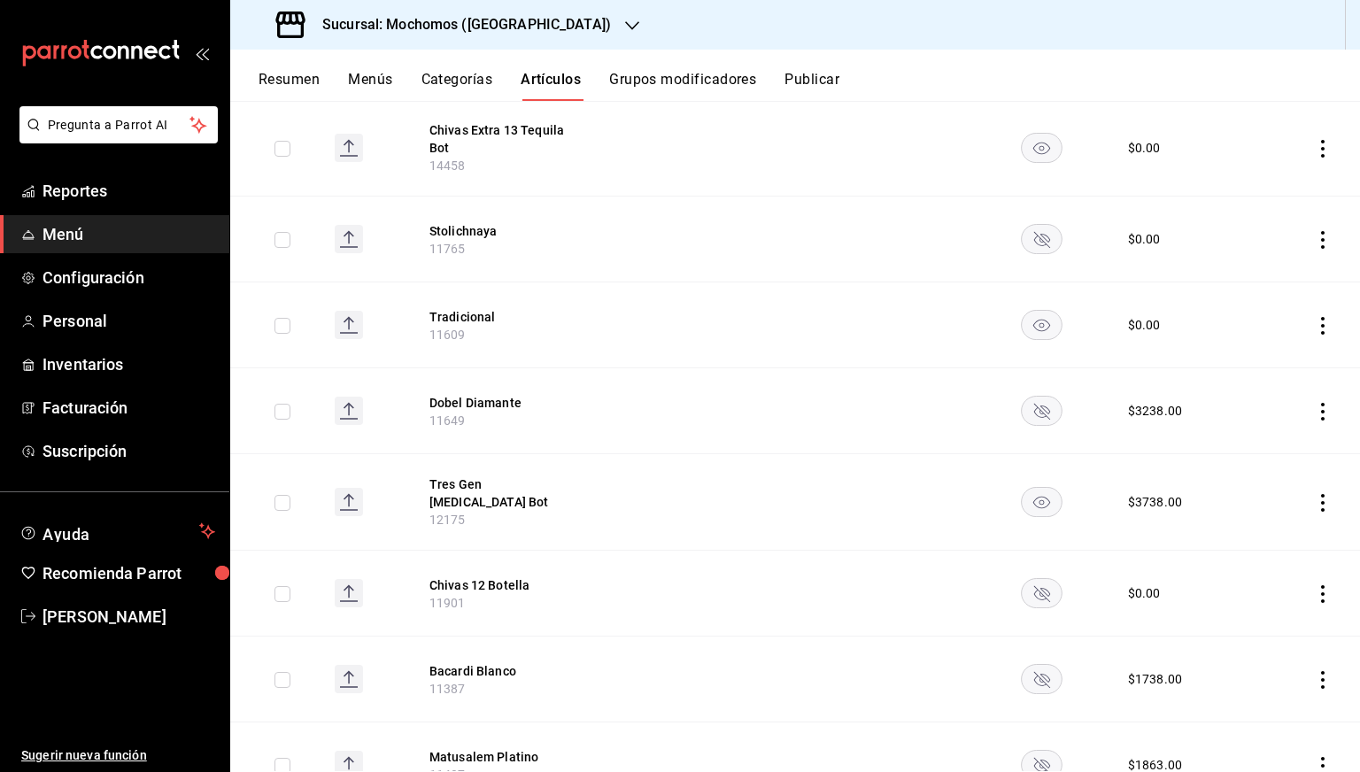
scroll to position [1460, 0]
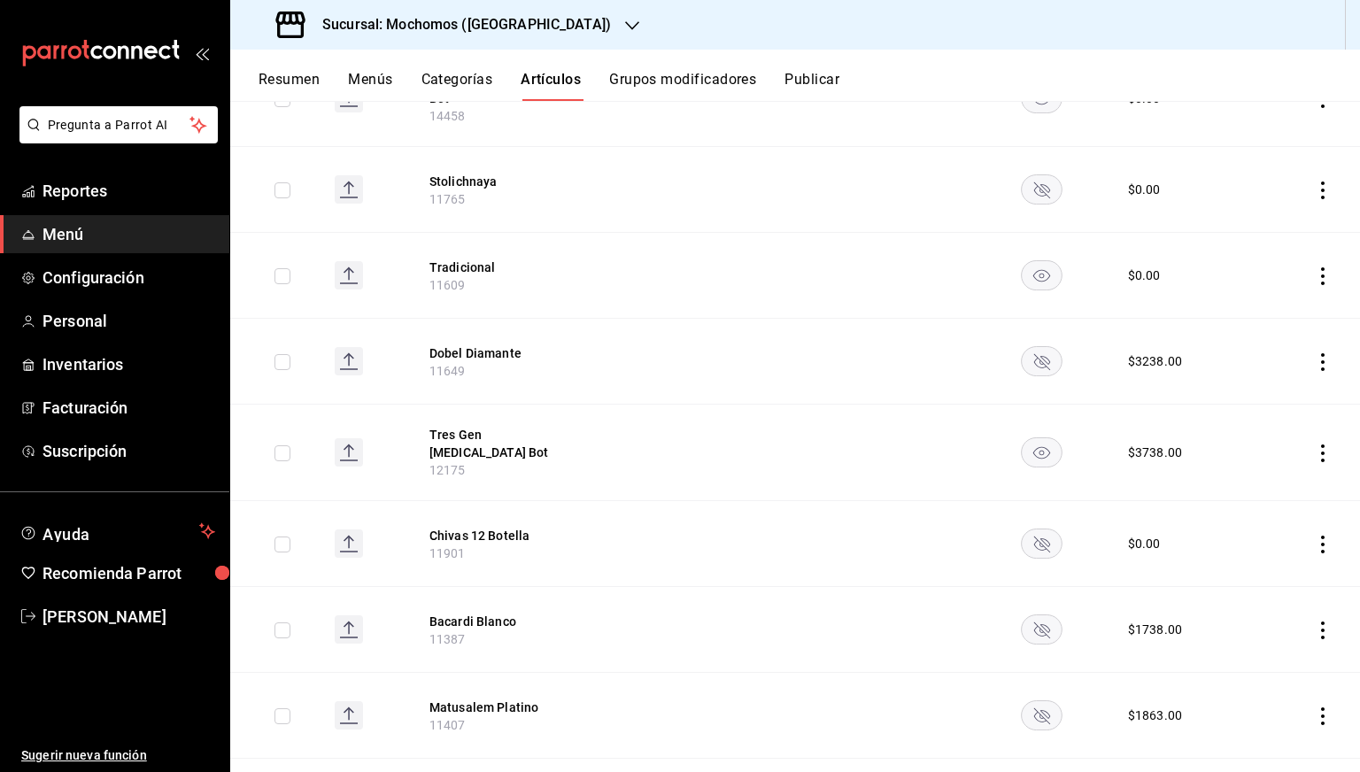
click at [1314, 445] on icon "actions" at bounding box center [1323, 454] width 18 height 18
click at [1252, 453] on span "Editar" at bounding box center [1257, 454] width 46 height 19
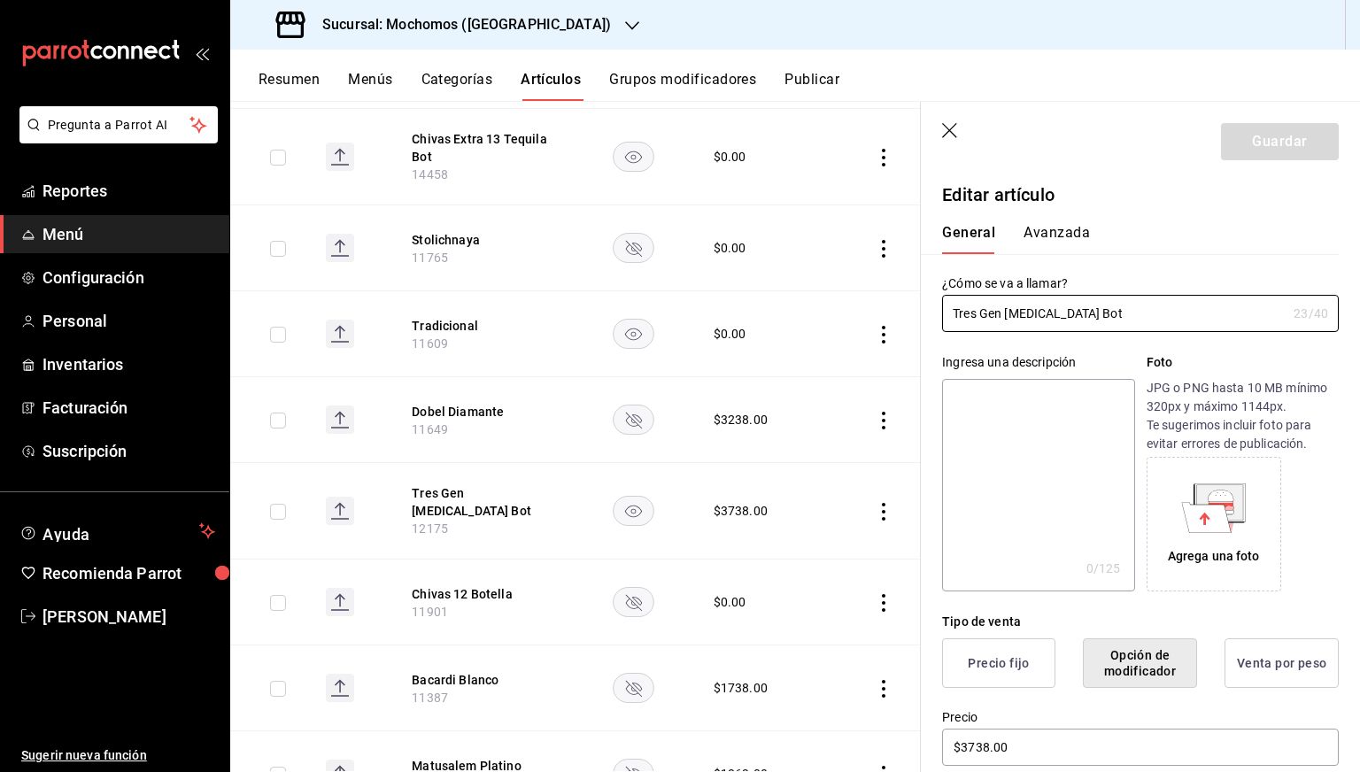
scroll to position [412, 0]
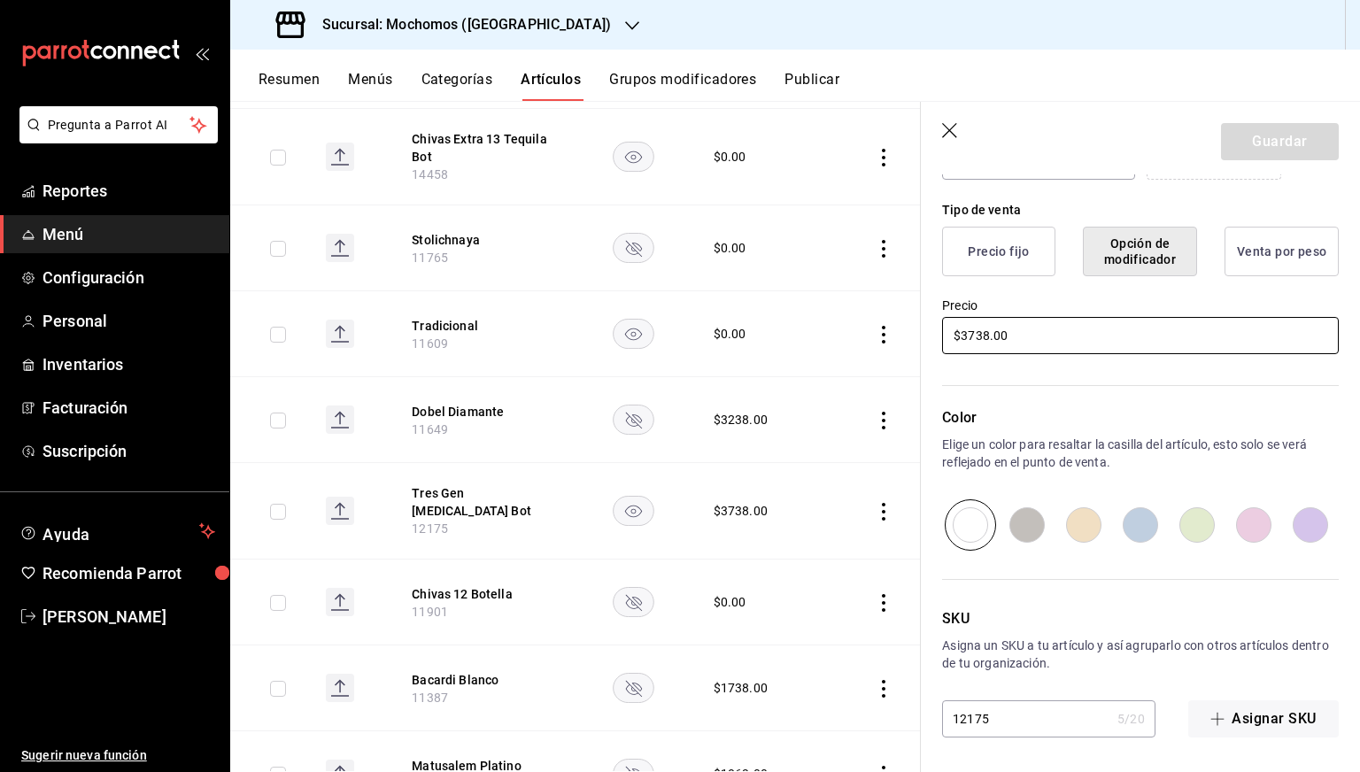
click at [971, 328] on input "$3738.00" at bounding box center [1140, 335] width 397 height 37
type input "$0.00"
click at [1257, 132] on button "Guardar" at bounding box center [1280, 141] width 118 height 37
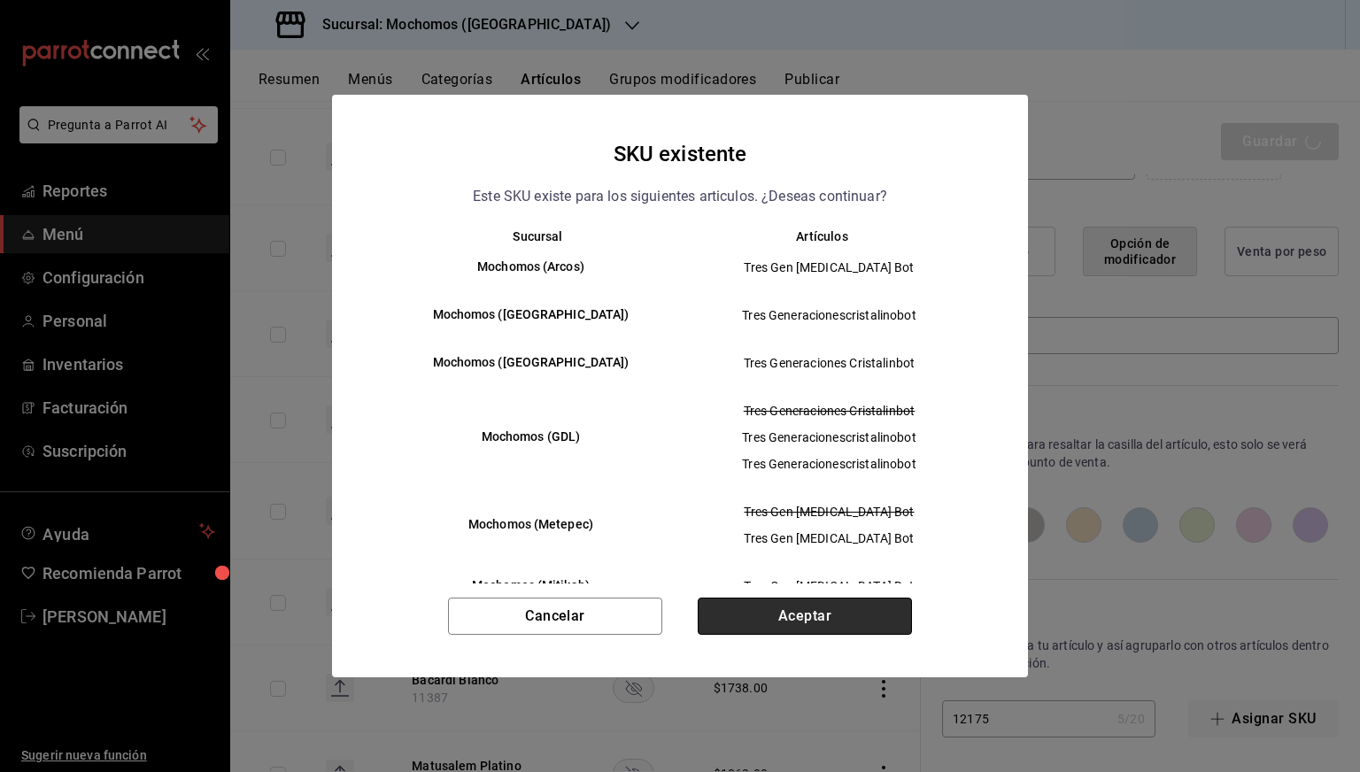
click at [793, 611] on button "Aceptar" at bounding box center [805, 616] width 214 height 37
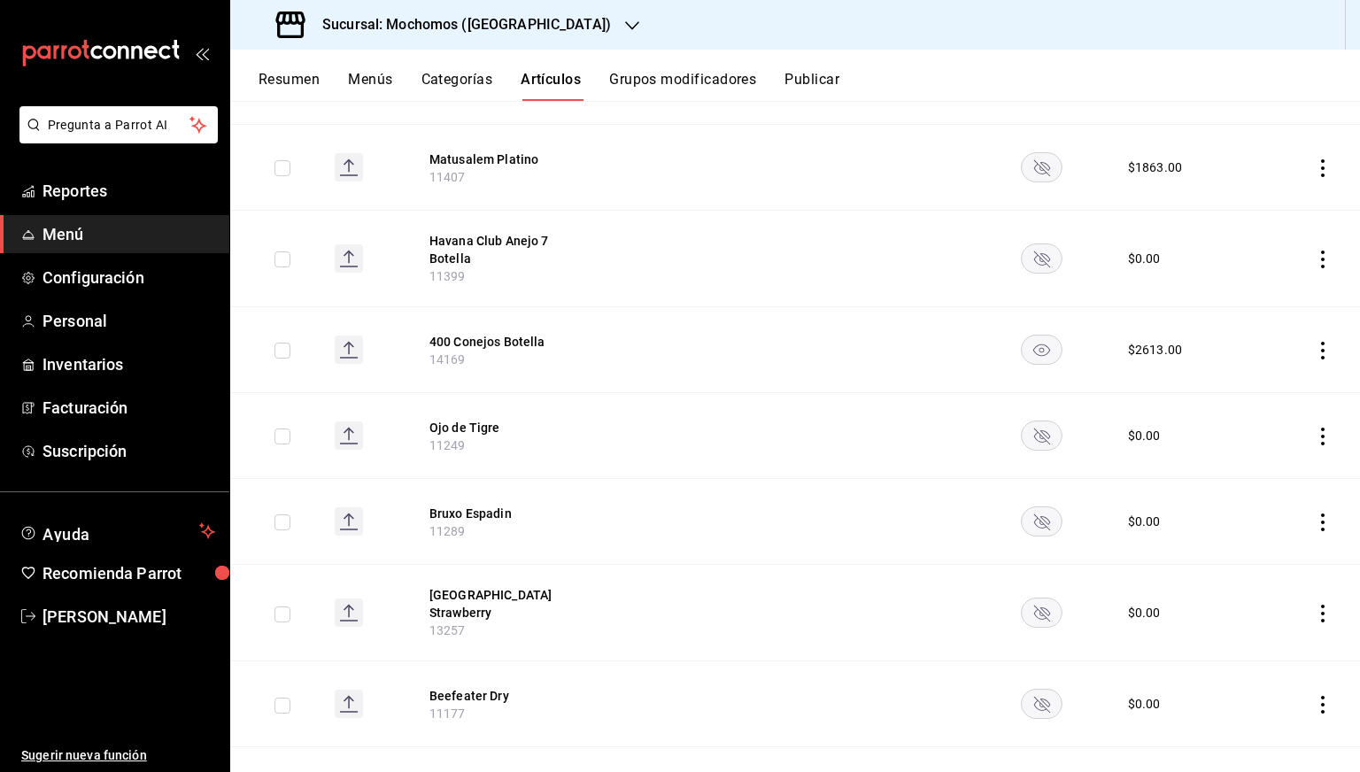
scroll to position [2008, 0]
click at [1314, 342] on icon "actions" at bounding box center [1323, 351] width 18 height 18
click at [1251, 336] on span "Editar" at bounding box center [1257, 345] width 46 height 19
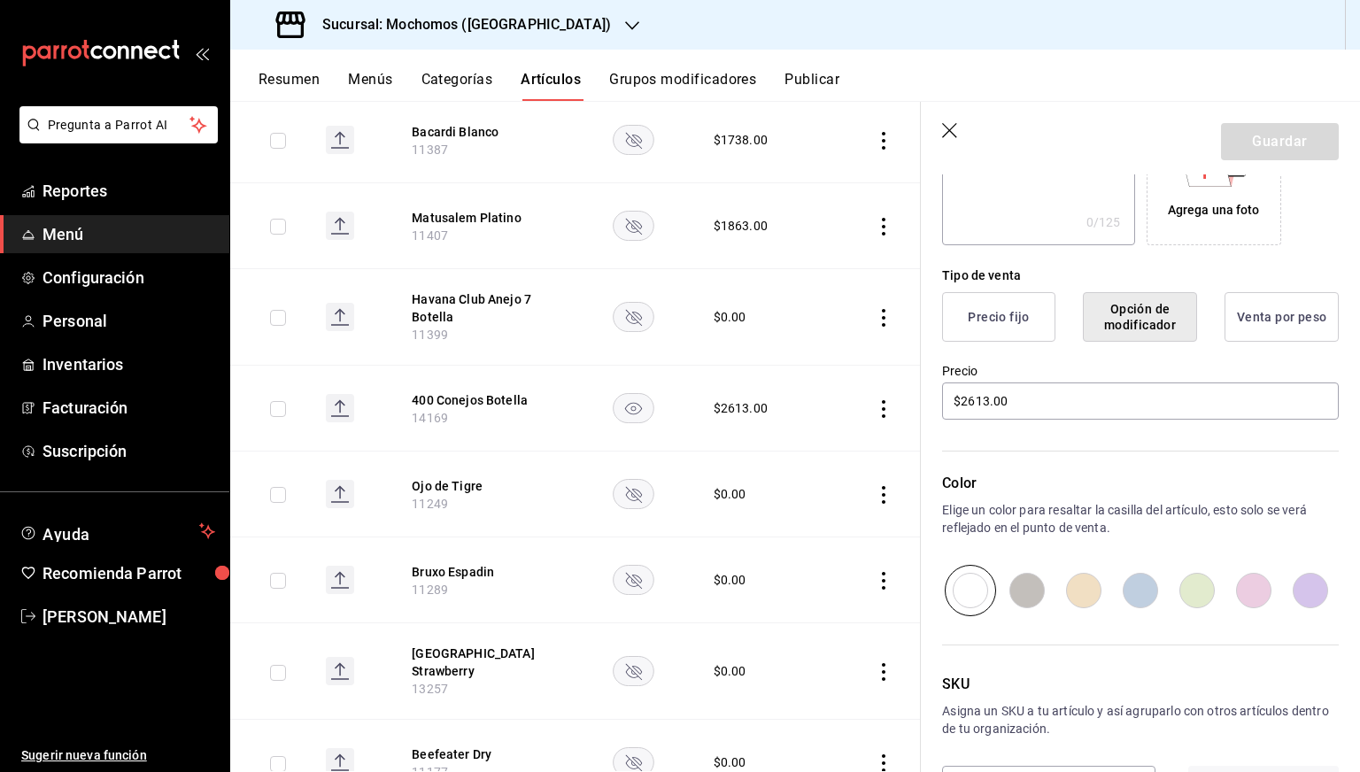
scroll to position [359, 0]
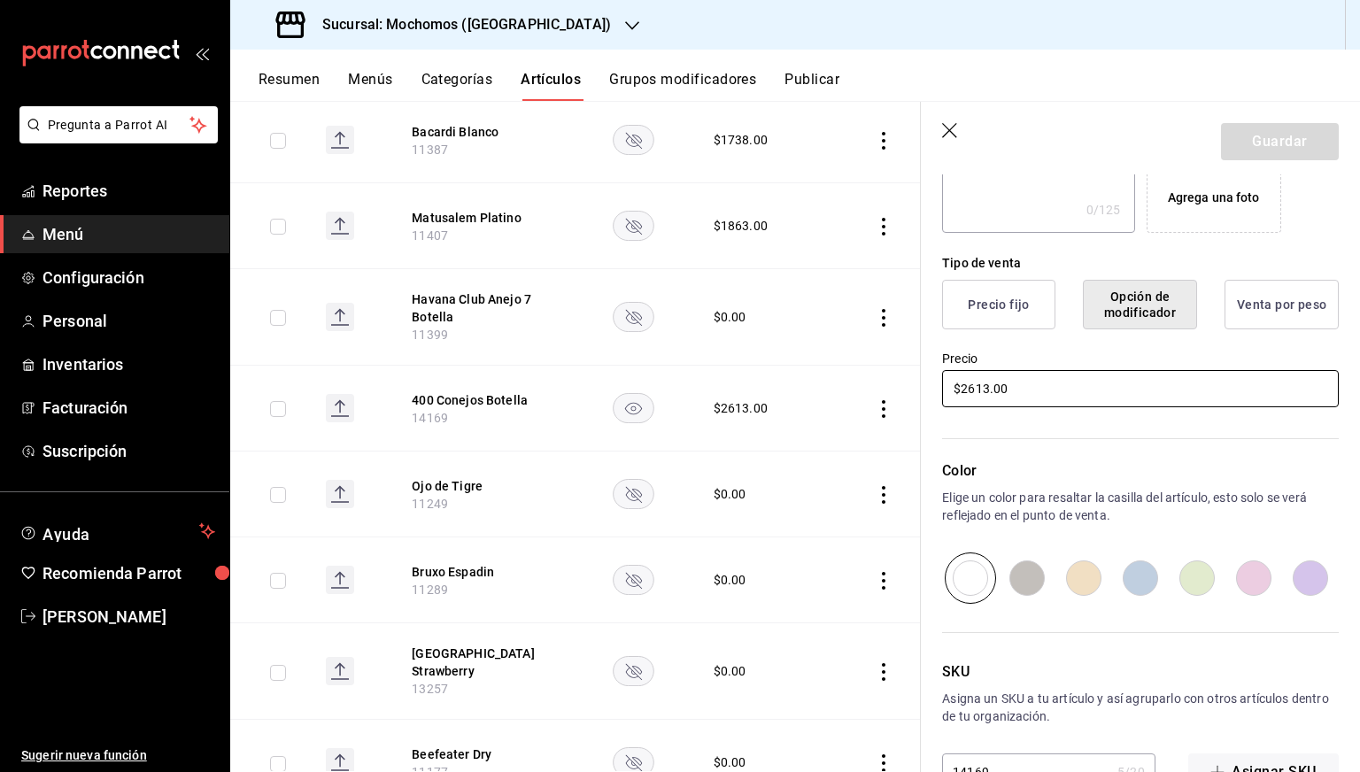
click at [978, 387] on input "$2613.00" at bounding box center [1140, 388] width 397 height 37
type input "$0.00"
click at [1259, 150] on button "Guardar" at bounding box center [1280, 141] width 118 height 37
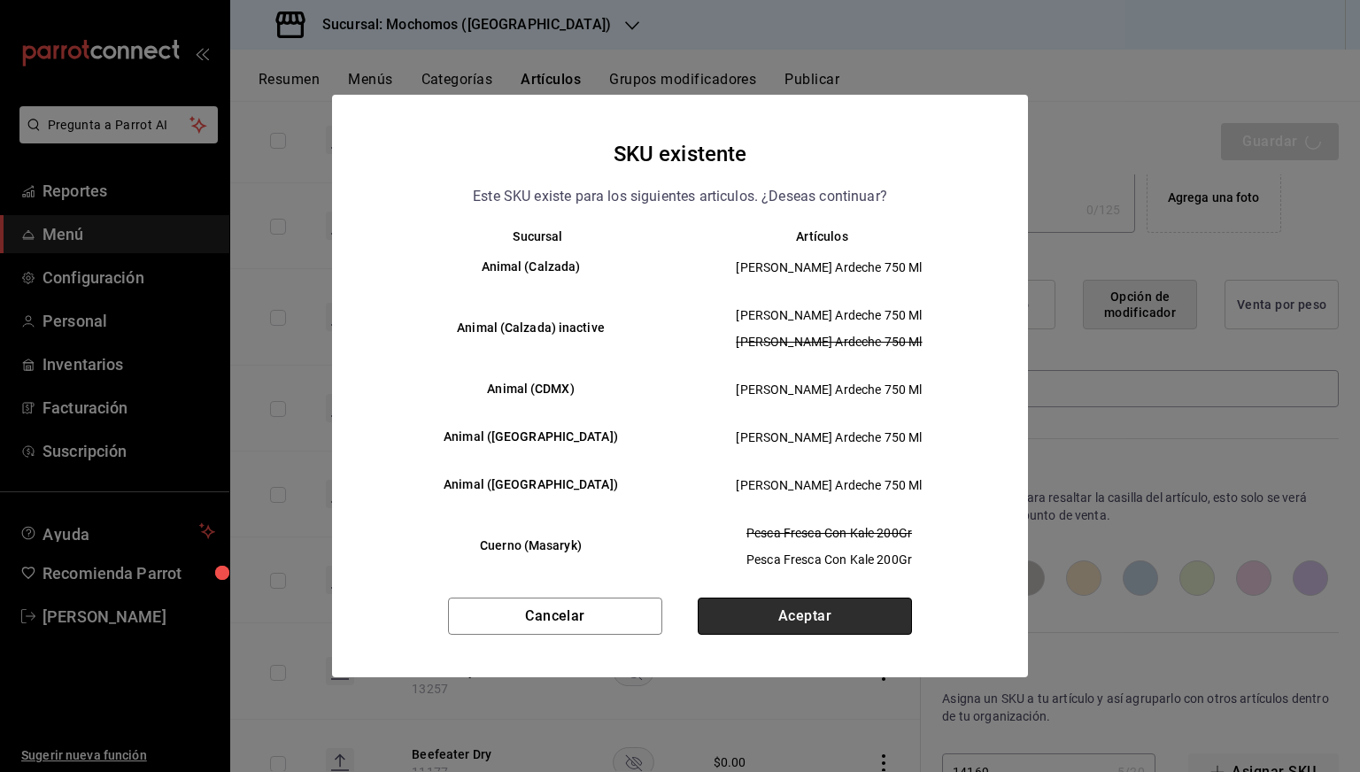
click at [850, 610] on button "Aceptar" at bounding box center [805, 616] width 214 height 37
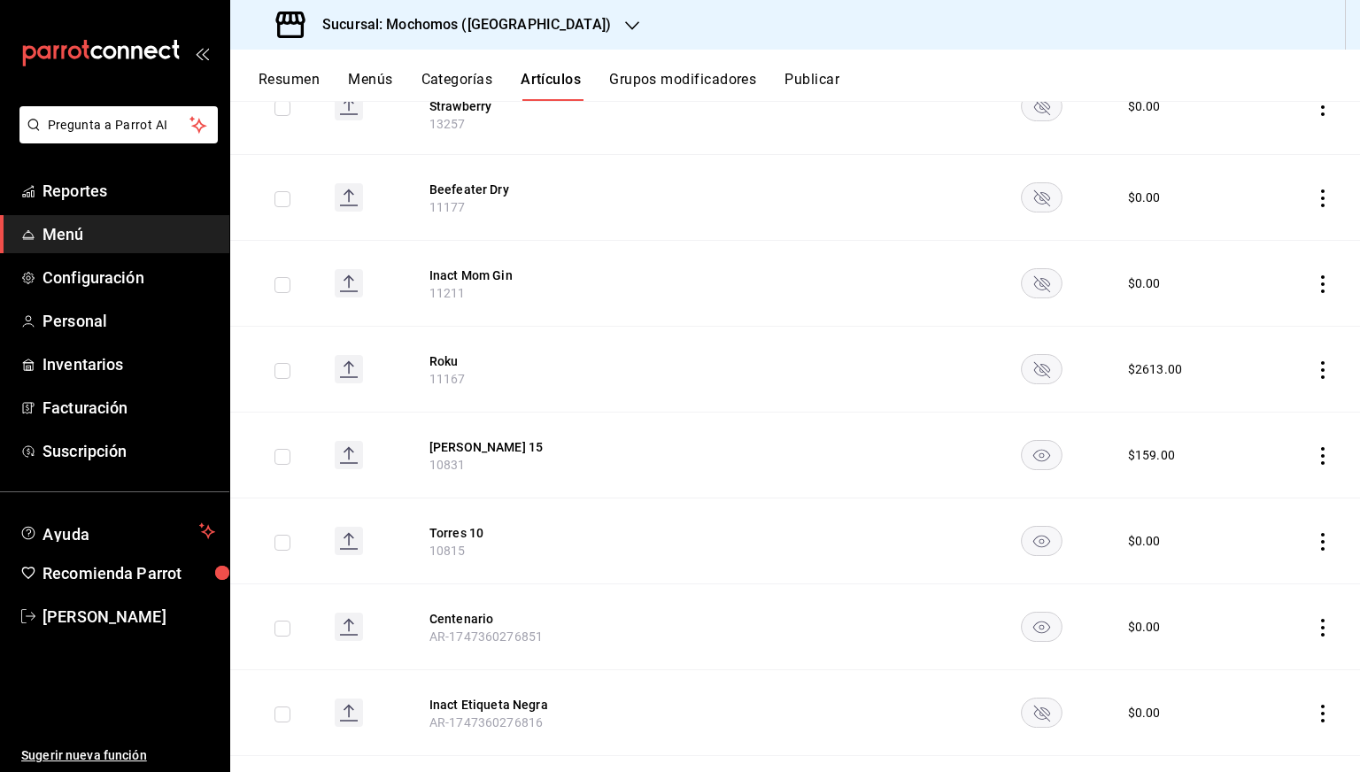
scroll to position [2670, 0]
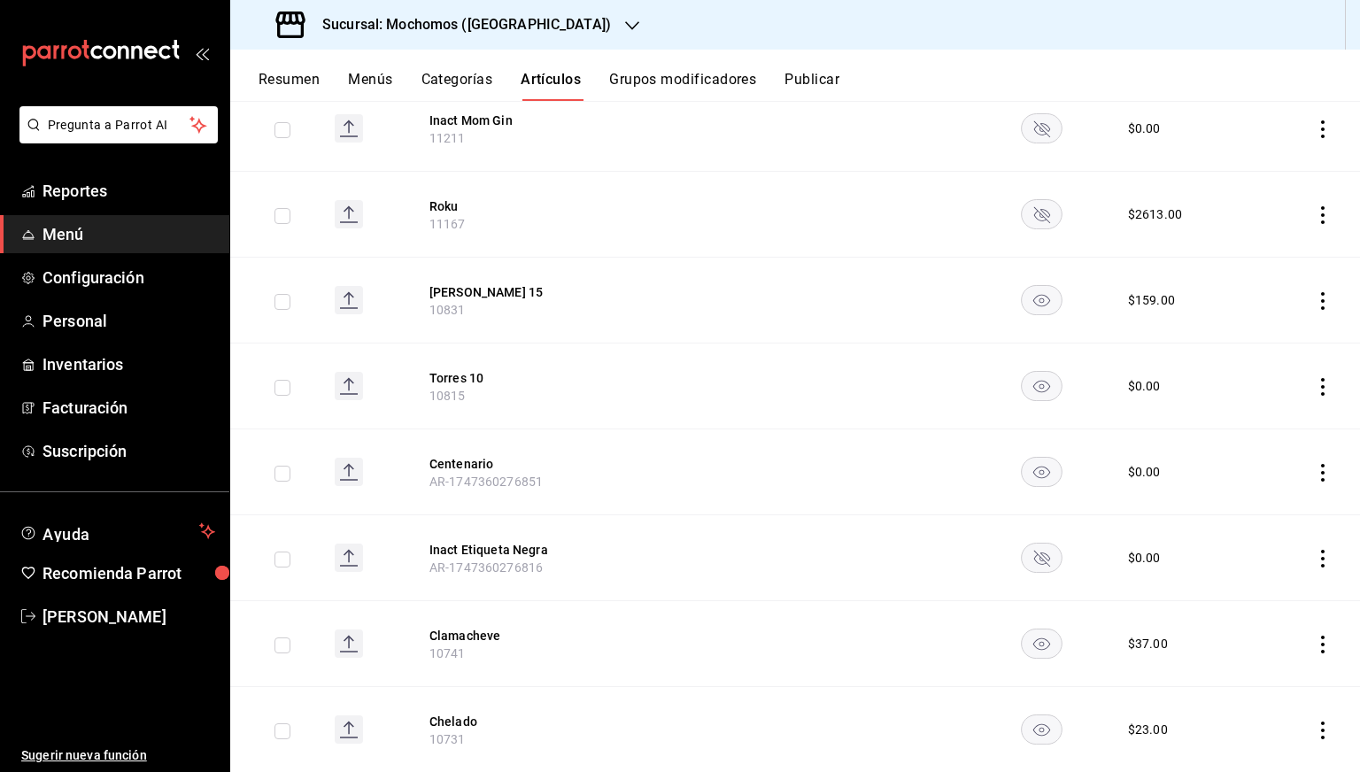
click at [1314, 292] on icon "actions" at bounding box center [1323, 301] width 18 height 18
click at [1259, 283] on li "Editar" at bounding box center [1240, 294] width 106 height 36
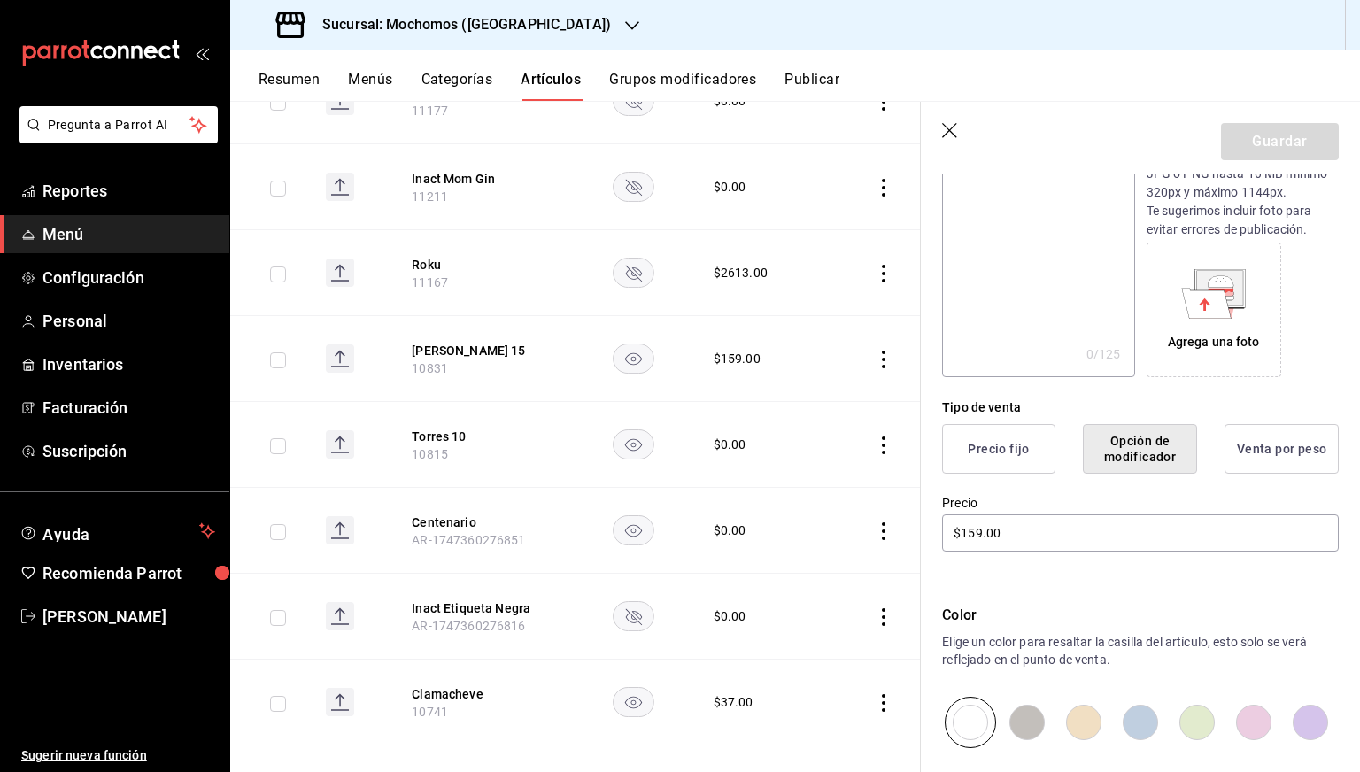
scroll to position [215, 0]
click at [962, 528] on input "$159.00" at bounding box center [1140, 532] width 397 height 37
type input "$0.00"
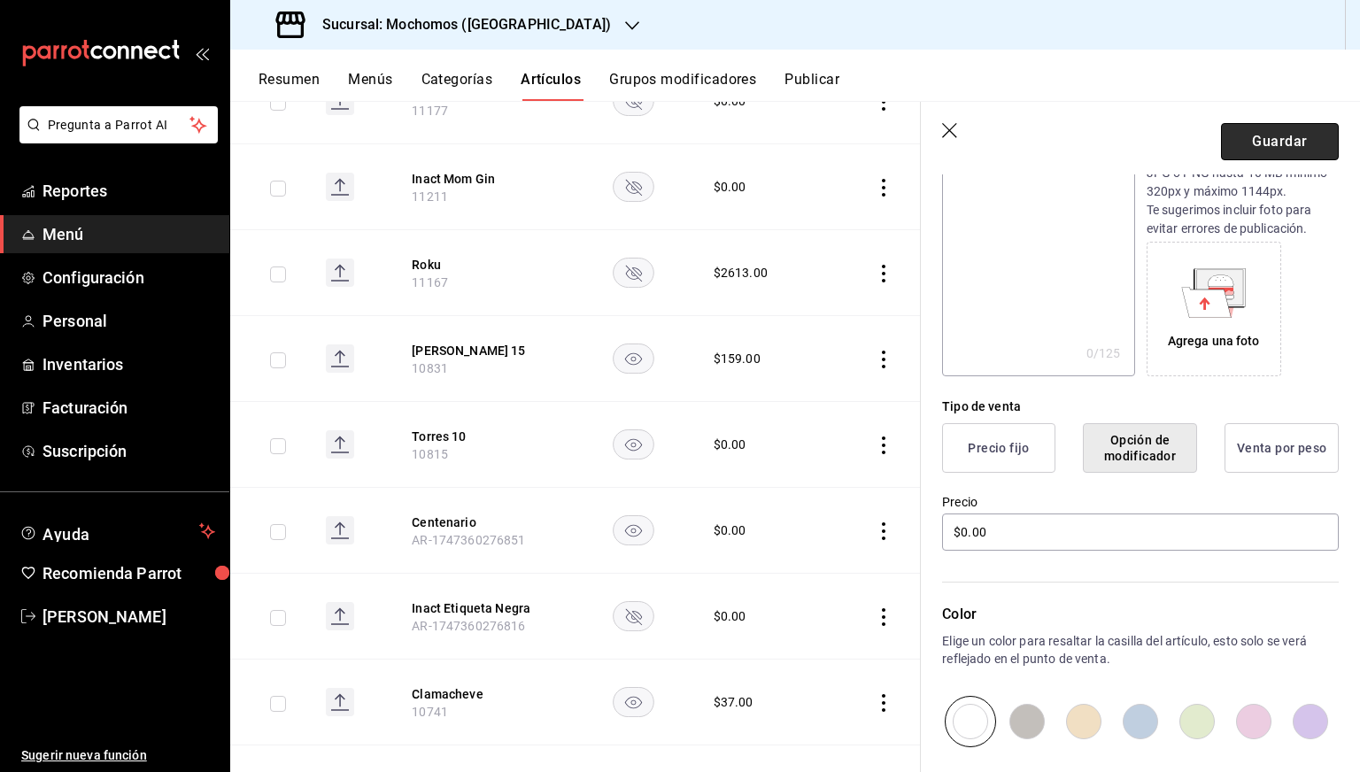
click at [1272, 135] on button "Guardar" at bounding box center [1280, 141] width 118 height 37
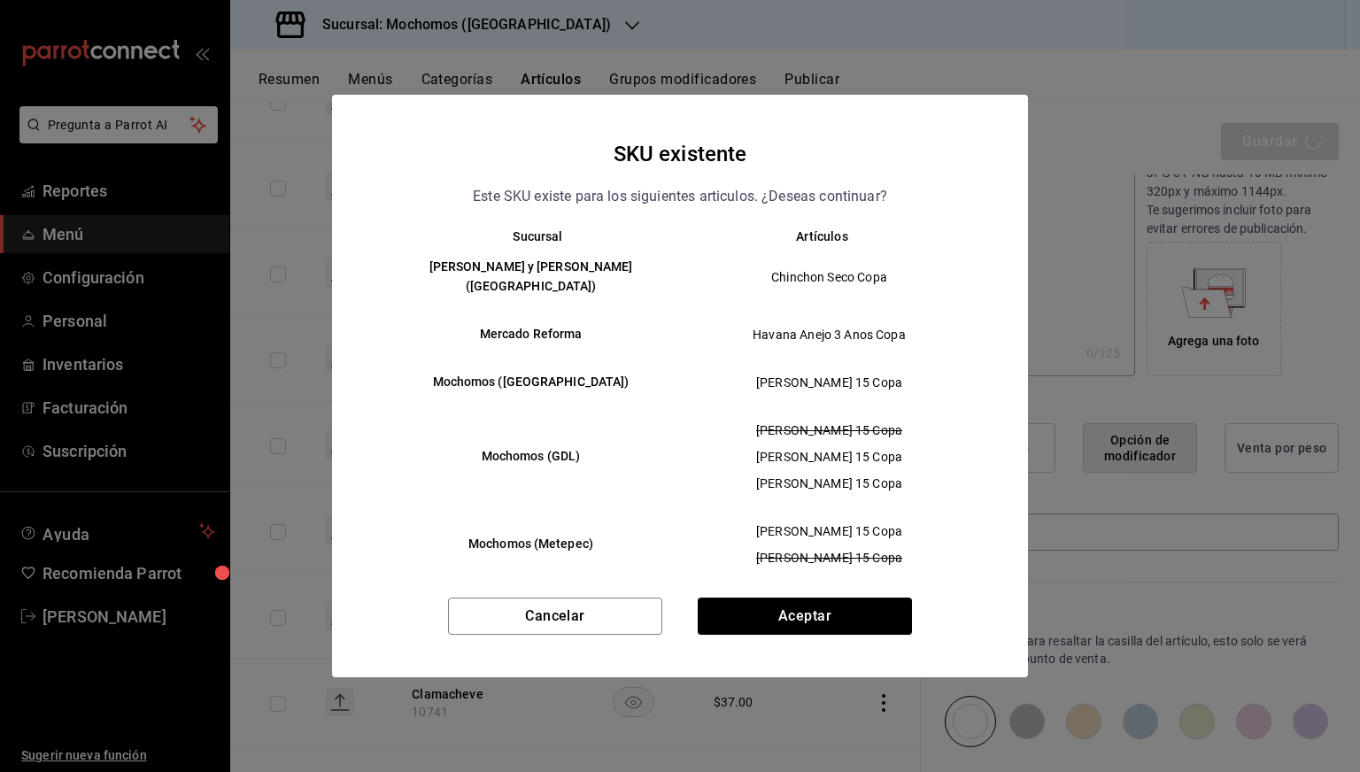
click at [829, 596] on div "SKU existente Este SKU existe para los siguientes articulos. ¿Deseas continuar?…" at bounding box center [680, 386] width 696 height 583
click at [815, 610] on button "Aceptar" at bounding box center [805, 616] width 214 height 37
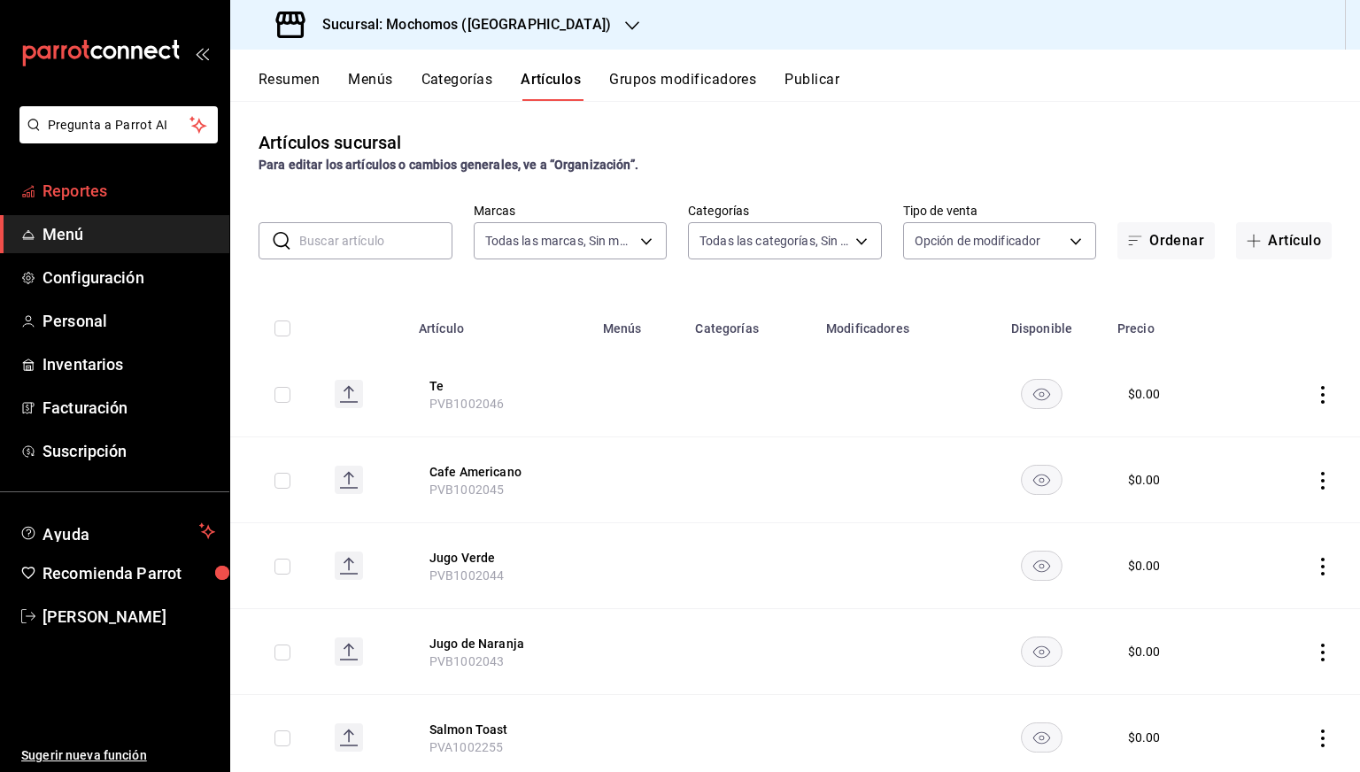
click at [60, 190] on span "Reportes" at bounding box center [129, 191] width 173 height 24
